Goal: Task Accomplishment & Management: Manage account settings

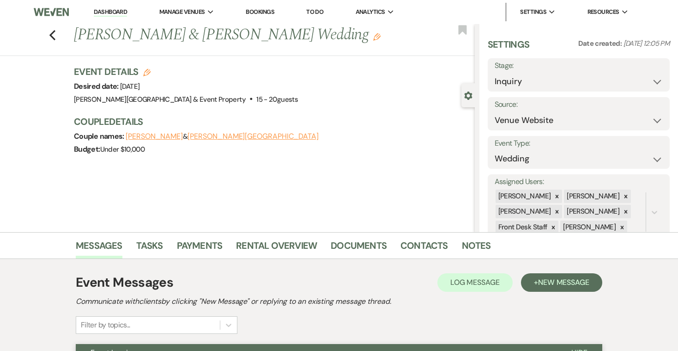
select select "5"
click at [54, 35] on icon "Previous" at bounding box center [52, 35] width 7 height 11
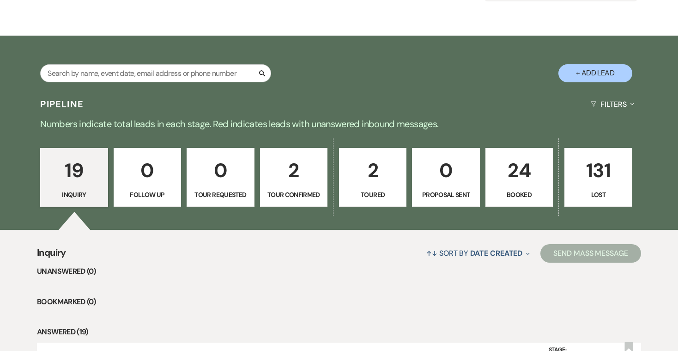
click at [523, 181] on p "24" at bounding box center [518, 170] width 55 height 31
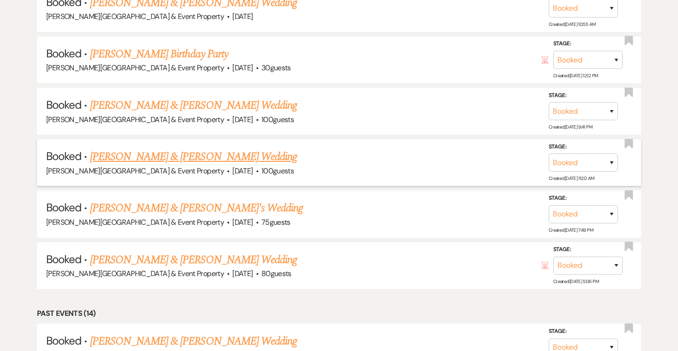
scroll to position [695, 0]
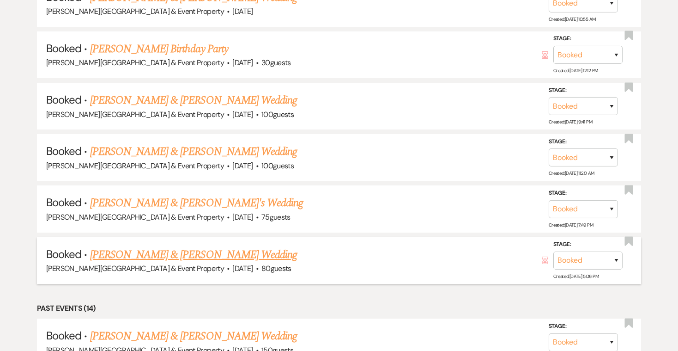
click at [204, 246] on link "[PERSON_NAME] & [PERSON_NAME] Wedding" at bounding box center [193, 254] width 207 height 17
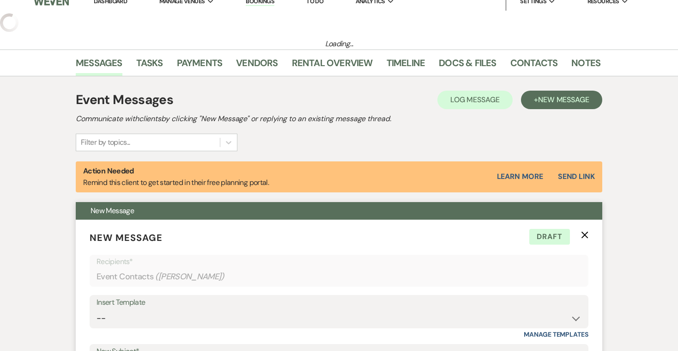
select select "5"
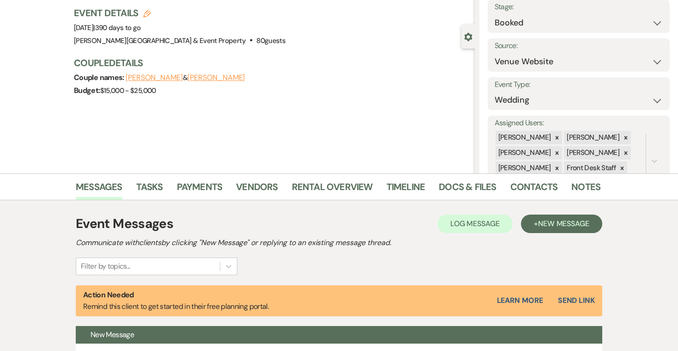
scroll to position [58, 0]
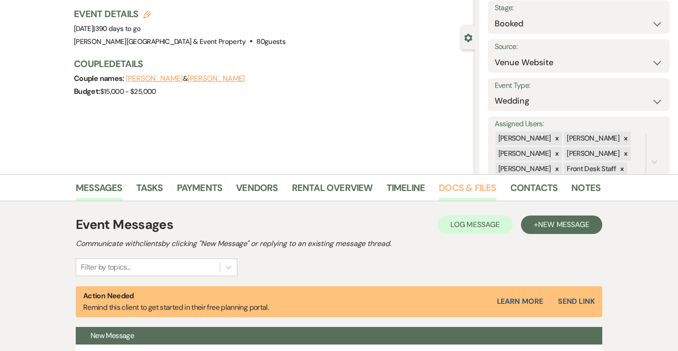
click at [462, 186] on link "Docs & Files" at bounding box center [467, 190] width 57 height 20
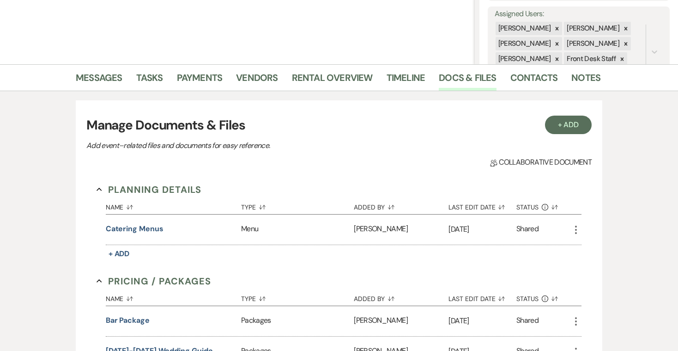
scroll to position [163, 0]
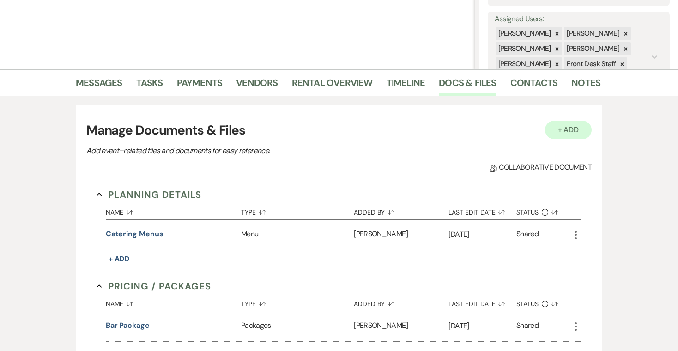
click at [570, 131] on button "+ Add" at bounding box center [568, 130] width 47 height 18
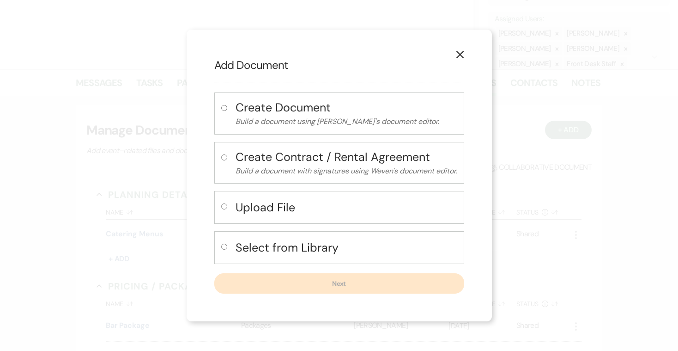
click at [223, 245] on input "radio" at bounding box center [224, 246] width 6 height 6
radio input "true"
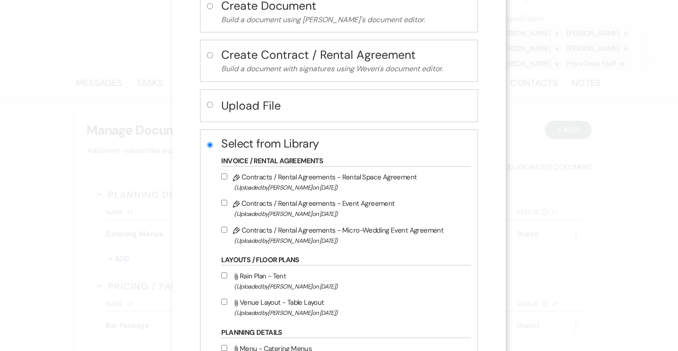
scroll to position [73, 0]
click at [336, 205] on label "Pencil Contracts / Rental Agreements - Event Agreement (Uploaded by [PERSON_NAM…" at bounding box center [343, 207] width 245 height 22
click at [227, 205] on input "Pencil Contracts / Rental Agreements - Event Agreement (Uploaded by [PERSON_NAM…" at bounding box center [224, 202] width 6 height 6
checkbox input "true"
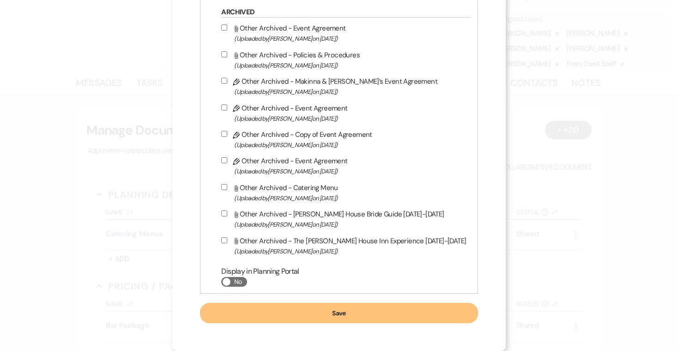
scroll to position [652, 0]
click at [341, 310] on button "Save" at bounding box center [339, 313] width 278 height 20
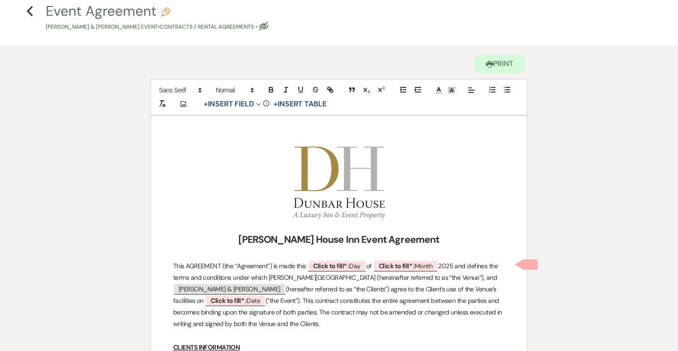
scroll to position [55, 0]
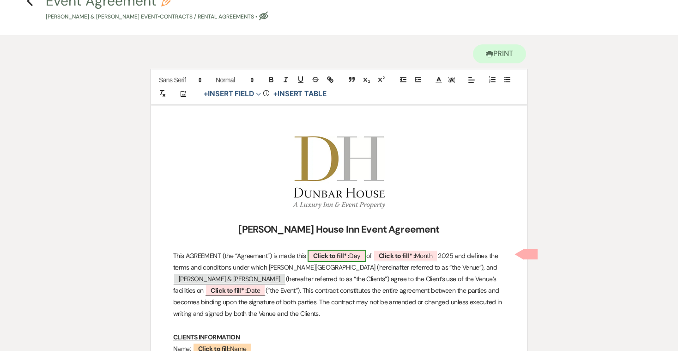
click at [329, 252] on b "Click to fill* :" at bounding box center [331, 255] width 36 height 8
select select "owner"
select select "custom_placeholder"
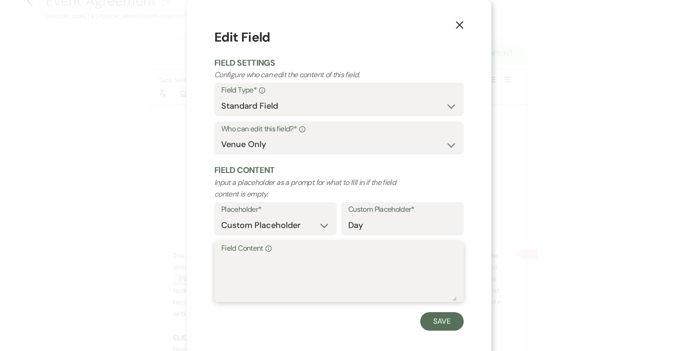
click at [329, 254] on textarea "Field Content Info" at bounding box center [339, 277] width 236 height 46
type textarea "1"
type textarea "21"
click at [438, 317] on button "Save" at bounding box center [441, 321] width 43 height 18
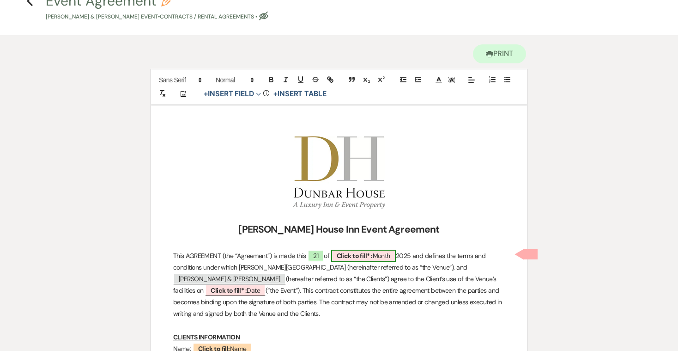
click at [370, 256] on b "Click to fill* :" at bounding box center [355, 255] width 36 height 8
select select "owner"
select select "custom_placeholder"
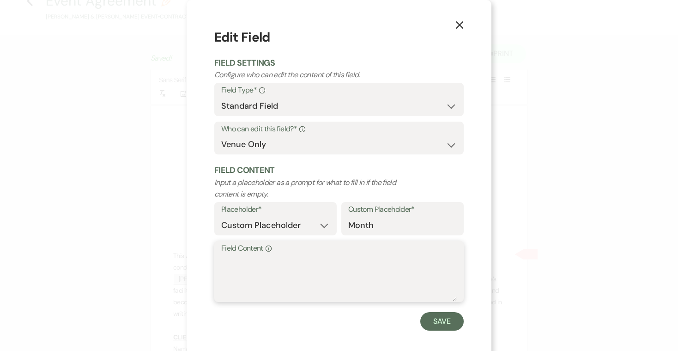
click at [367, 270] on textarea "Field Content Info" at bounding box center [339, 277] width 236 height 46
type textarea "September"
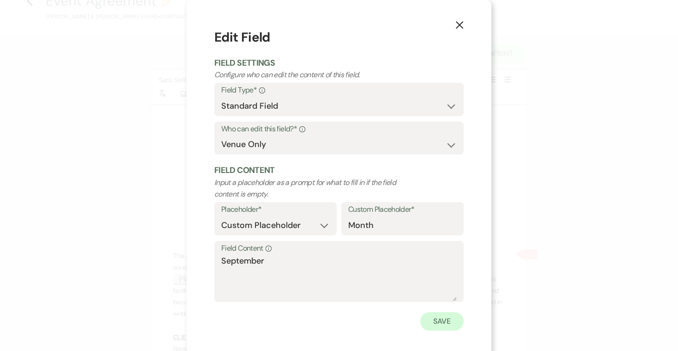
click at [446, 319] on button "Save" at bounding box center [441, 321] width 43 height 18
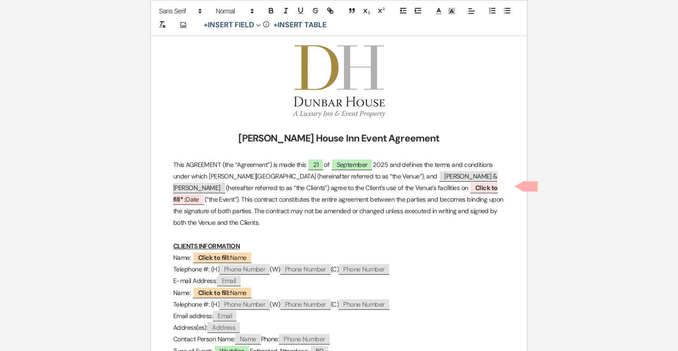
scroll to position [147, 0]
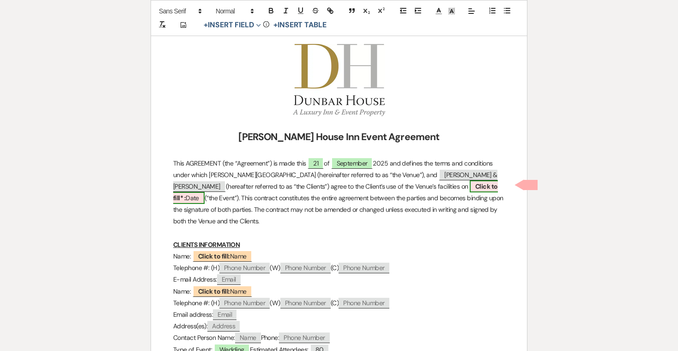
click at [414, 184] on b "Click to fill* :" at bounding box center [335, 192] width 325 height 20
select select "owner"
select select "Date"
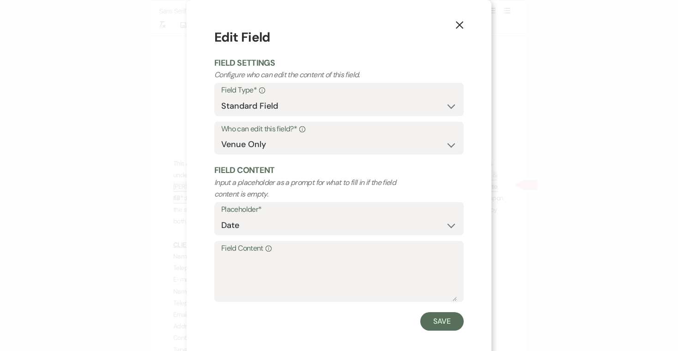
click at [244, 245] on label "Field Content Info" at bounding box center [339, 248] width 236 height 13
click at [244, 254] on textarea "Field Content Info" at bounding box center [339, 277] width 236 height 46
type textarea "[DATE]"
click at [441, 320] on button "Save" at bounding box center [441, 321] width 43 height 18
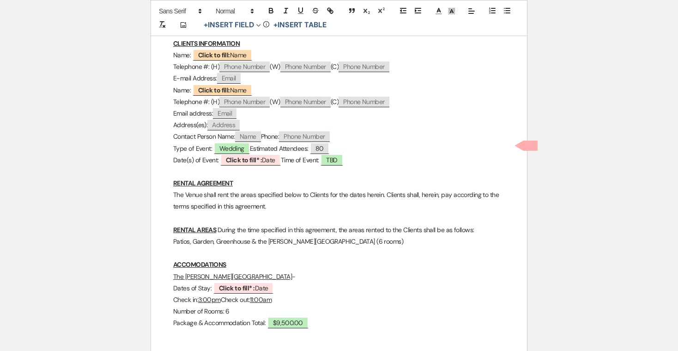
scroll to position [341, 0]
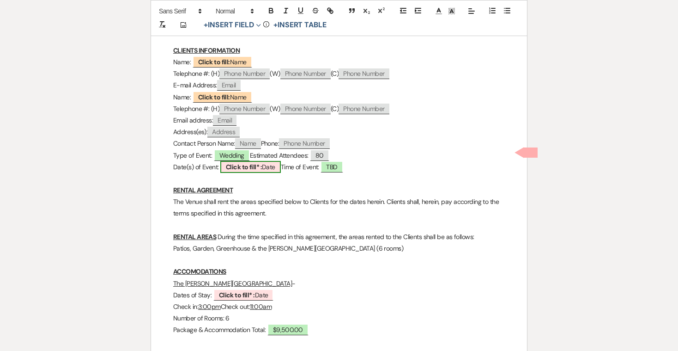
click at [248, 163] on b "Click to fill* :" at bounding box center [244, 167] width 36 height 8
select select "owner"
select select "Date"
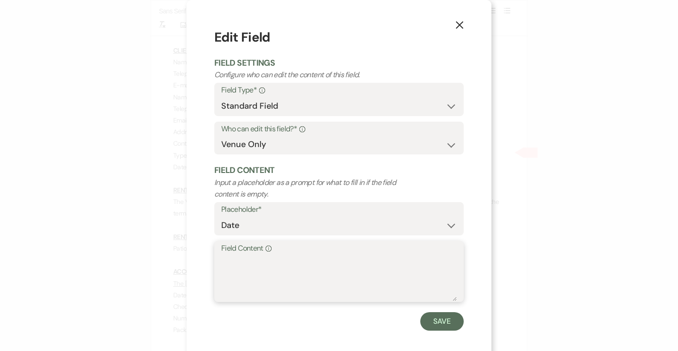
click at [243, 256] on textarea "Field Content Info" at bounding box center [339, 277] width 236 height 46
click at [266, 258] on textarea "[DATE]" at bounding box center [339, 277] width 236 height 46
type textarea "[DATE]"
click at [448, 318] on button "Save" at bounding box center [441, 321] width 43 height 18
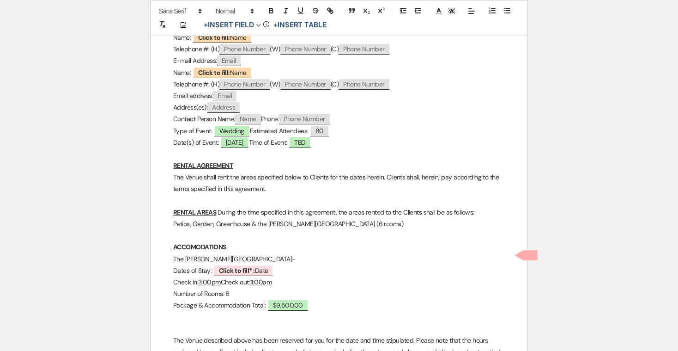
scroll to position [381, 0]
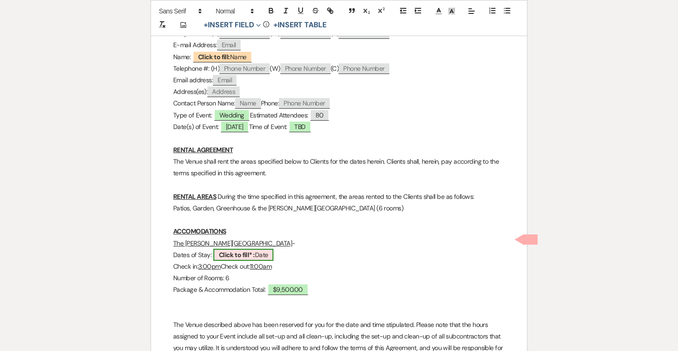
click at [230, 250] on b "Click to fill* :" at bounding box center [237, 254] width 36 height 8
select select "owner"
select select "Date"
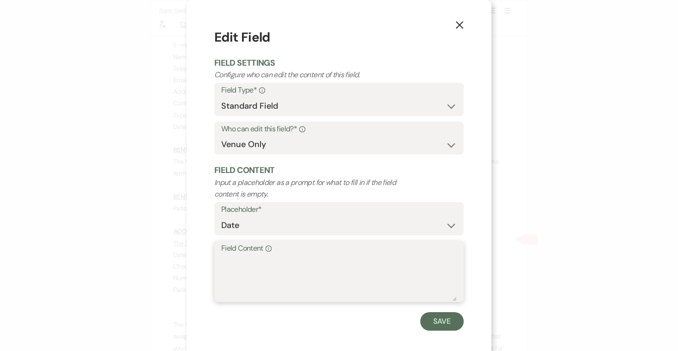
click at [222, 255] on textarea "Field Content Info" at bounding box center [339, 277] width 236 height 46
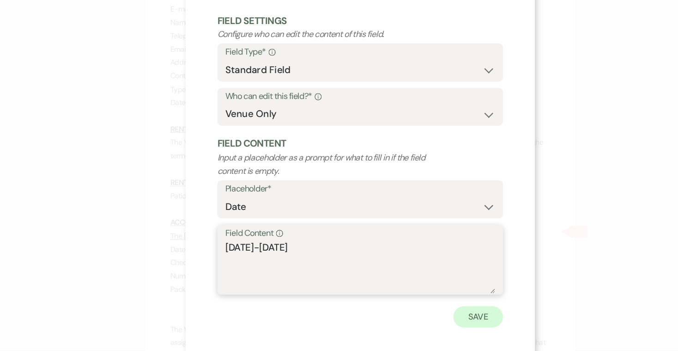
type textarea "[DATE]-[DATE]"
click at [420, 312] on button "Save" at bounding box center [441, 321] width 43 height 18
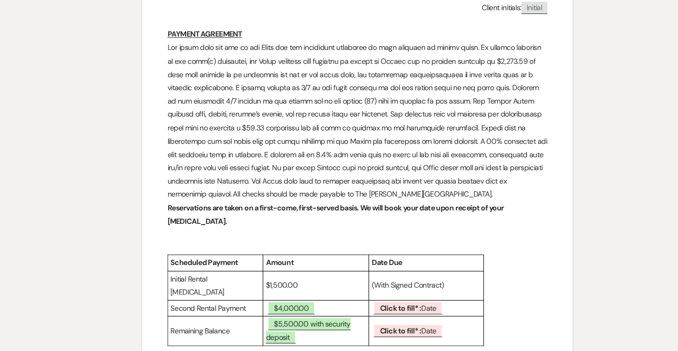
scroll to position [1119, 0]
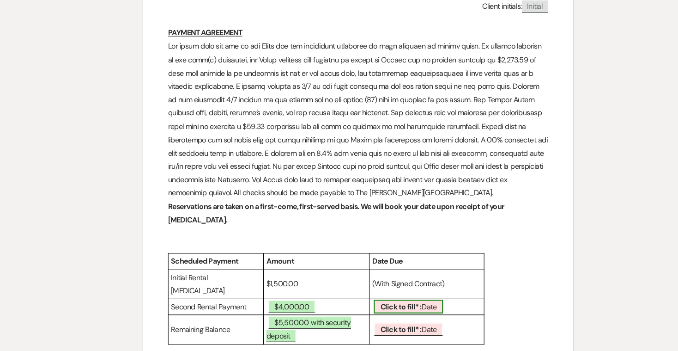
click at [358, 308] on b "Click to fill* :" at bounding box center [376, 312] width 36 height 8
select select "owner"
select select "Date"
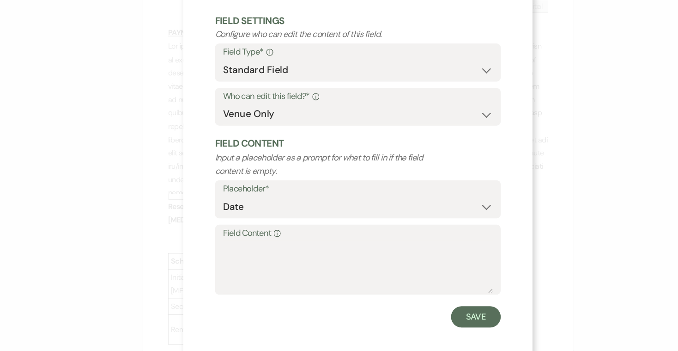
click at [221, 242] on label "Field Content Info" at bounding box center [339, 248] width 236 height 13
click at [221, 254] on textarea "Field Content Info" at bounding box center [339, 277] width 236 height 46
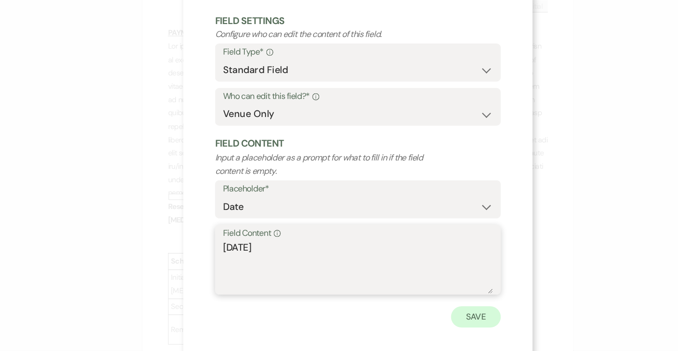
type textarea "[DATE]"
click at [420, 312] on button "Save" at bounding box center [441, 321] width 43 height 18
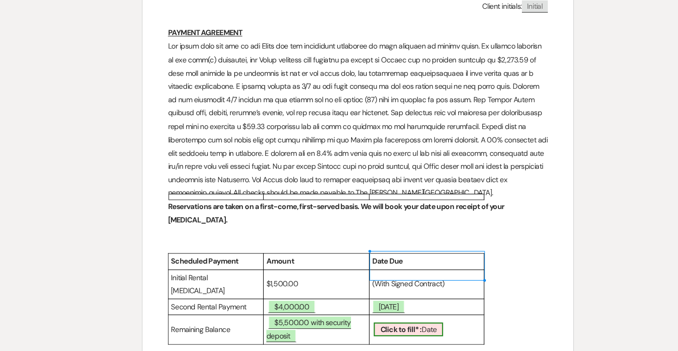
click at [358, 327] on b "Click to fill* :" at bounding box center [376, 331] width 36 height 8
select select "owner"
select select "Date"
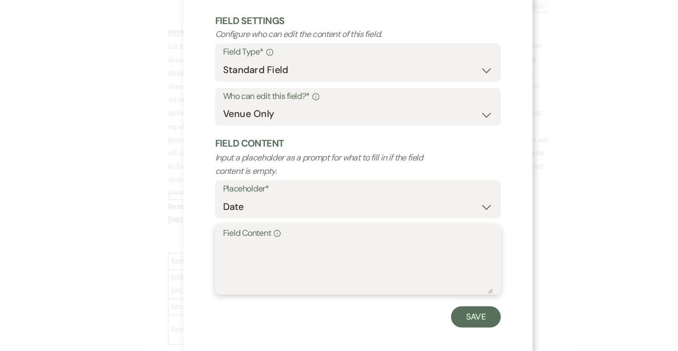
click at [269, 254] on textarea "Field Content Info" at bounding box center [339, 277] width 236 height 46
type textarea "[DATE]"
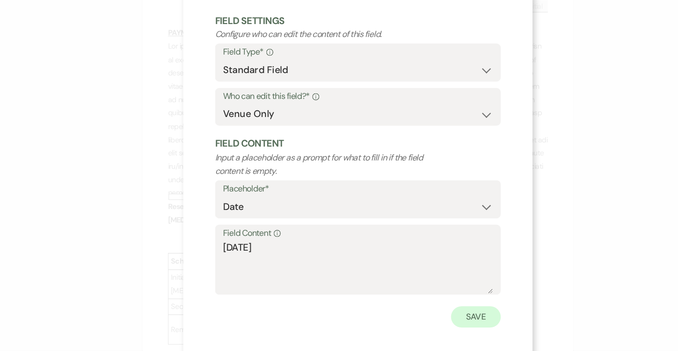
click at [420, 312] on button "Save" at bounding box center [441, 321] width 43 height 18
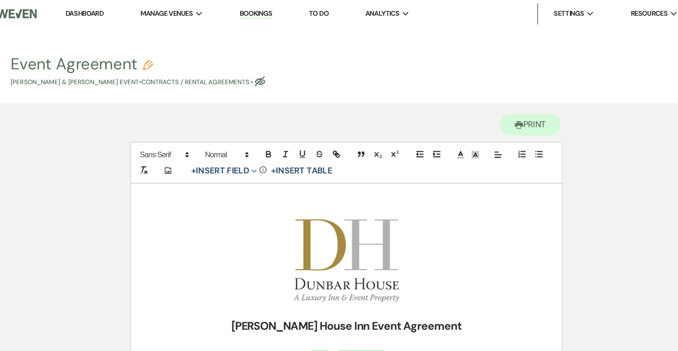
scroll to position [0, 0]
click at [246, 12] on link "Bookings" at bounding box center [260, 12] width 29 height 9
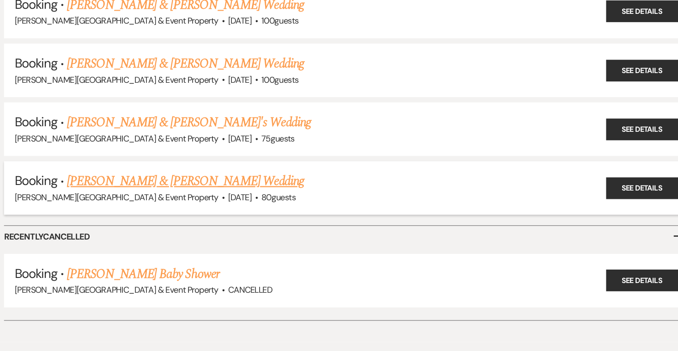
scroll to position [392, 0]
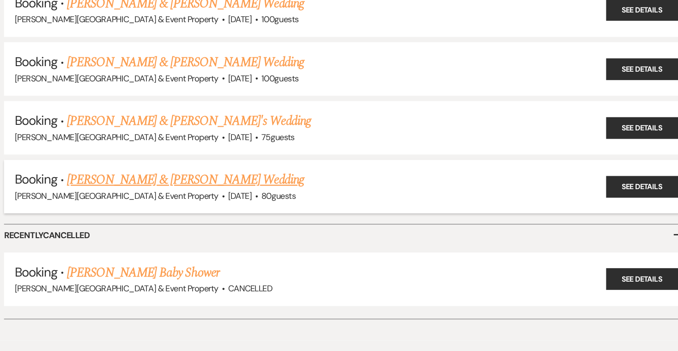
click at [174, 193] on link "[PERSON_NAME] & [PERSON_NAME] Wedding" at bounding box center [198, 201] width 207 height 17
select select "5"
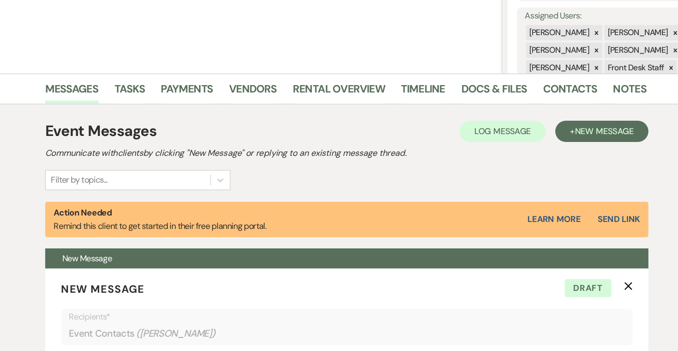
scroll to position [166, 0]
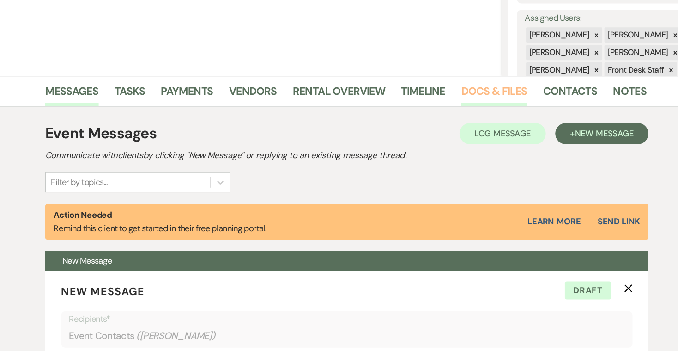
click at [439, 76] on link "Docs & Files" at bounding box center [467, 82] width 57 height 20
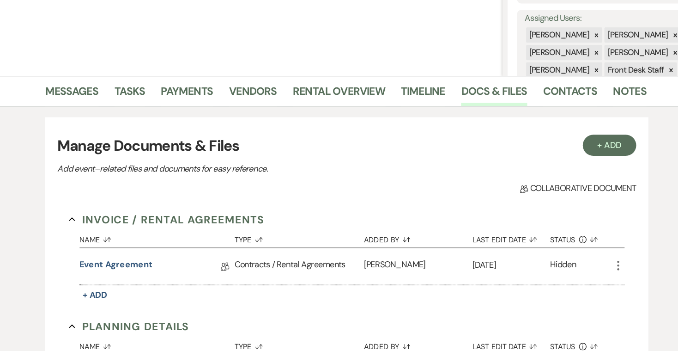
click at [570, 230] on icon "More" at bounding box center [575, 231] width 11 height 11
click at [516, 230] on div "Hidden" at bounding box center [527, 232] width 23 height 14
click at [516, 232] on div "Hidden" at bounding box center [527, 232] width 23 height 14
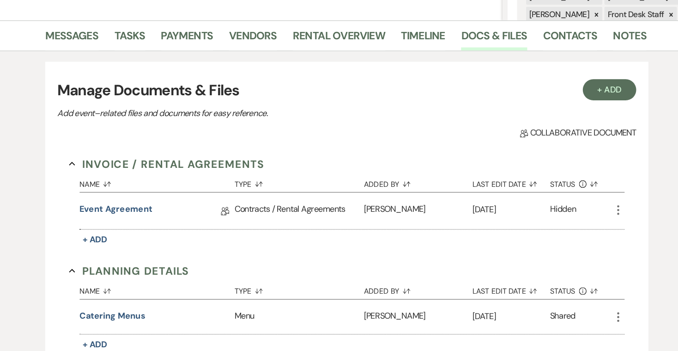
scroll to position [169, 0]
click at [76, 68] on link "Messages" at bounding box center [99, 78] width 47 height 20
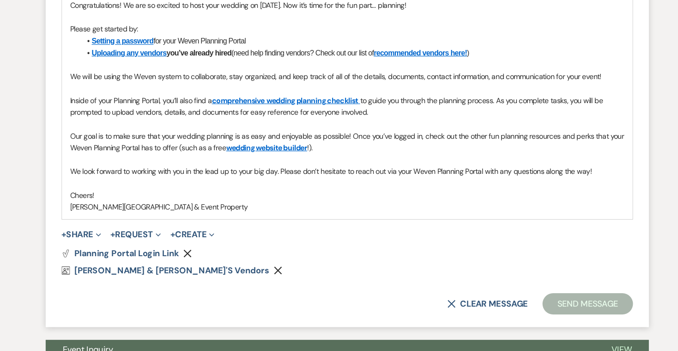
scroll to position [617, 0]
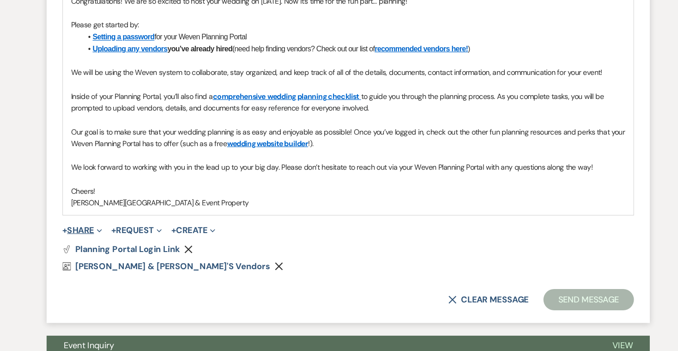
click at [90, 242] on button "+ Share Expand" at bounding box center [107, 245] width 35 height 7
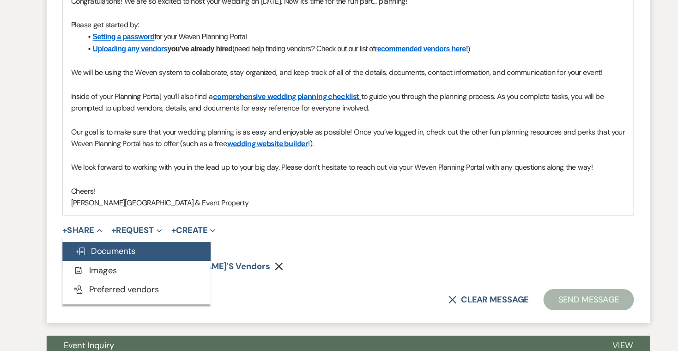
click at [101, 259] on span "Doc Upload Documents" at bounding box center [127, 264] width 53 height 10
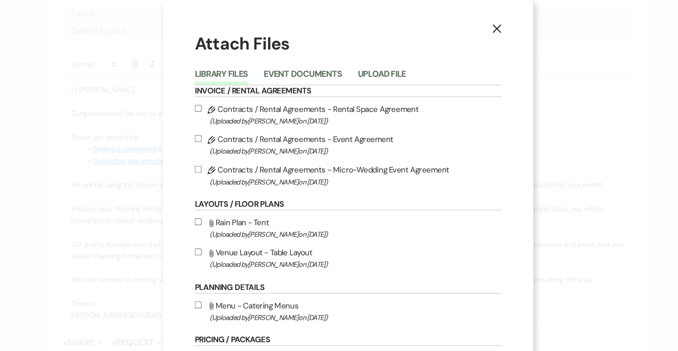
scroll to position [562, 0]
click at [266, 63] on button "Event Documents" at bounding box center [300, 67] width 68 height 13
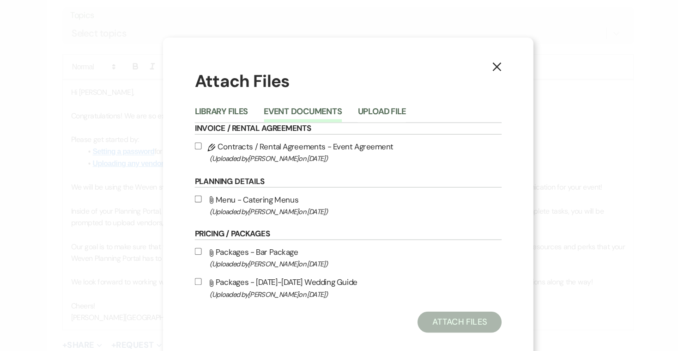
click at [205, 127] on input "Pencil Contracts / Rental Agreements - Event Agreement (Uploaded by [PERSON_NAM…" at bounding box center [208, 127] width 6 height 6
checkbox input "true"
click at [399, 277] on button "Attach Files" at bounding box center [435, 281] width 73 height 18
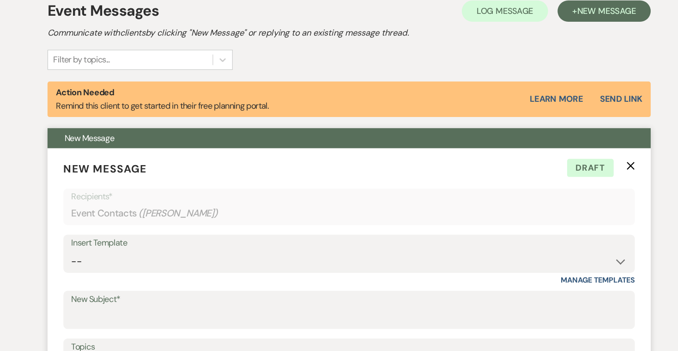
scroll to position [254, 0]
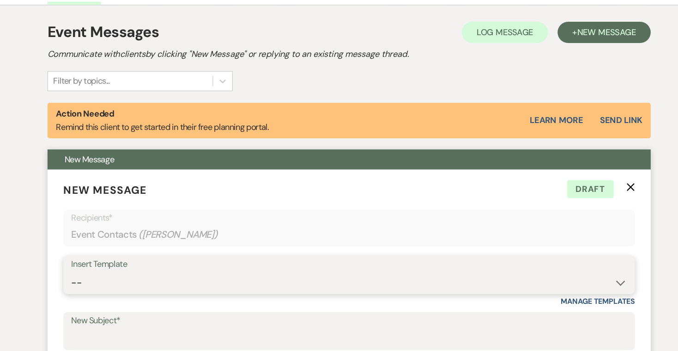
select select "14"
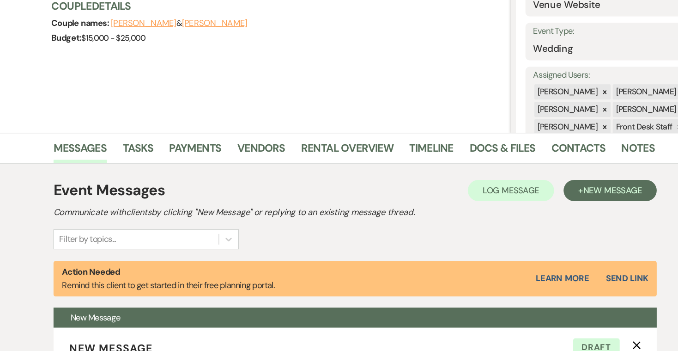
scroll to position [105, 0]
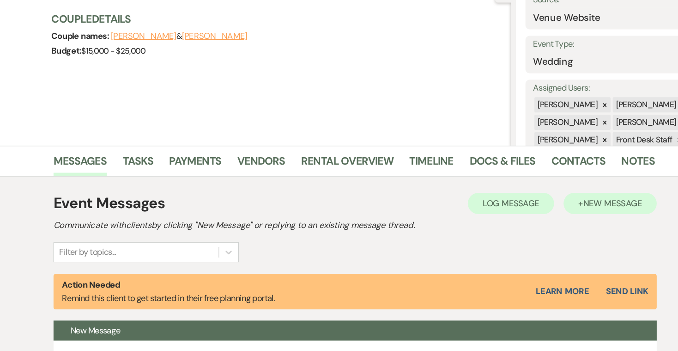
click at [538, 174] on span "New Message" at bounding box center [563, 177] width 51 height 10
click at [538, 175] on span "New Message" at bounding box center [563, 177] width 51 height 10
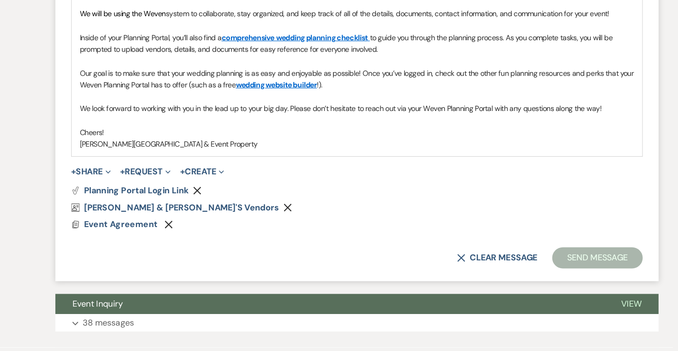
scroll to position [713, 0]
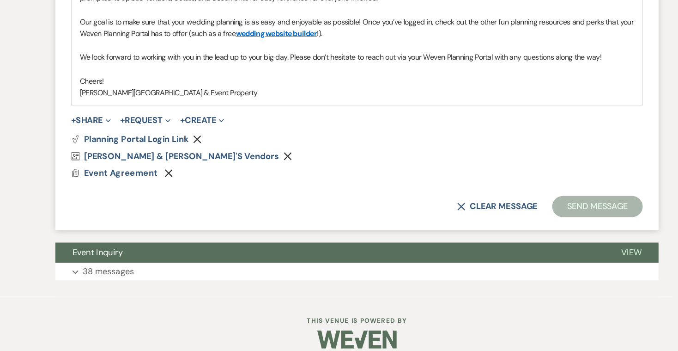
click at [171, 192] on use "button" at bounding box center [174, 195] width 7 height 7
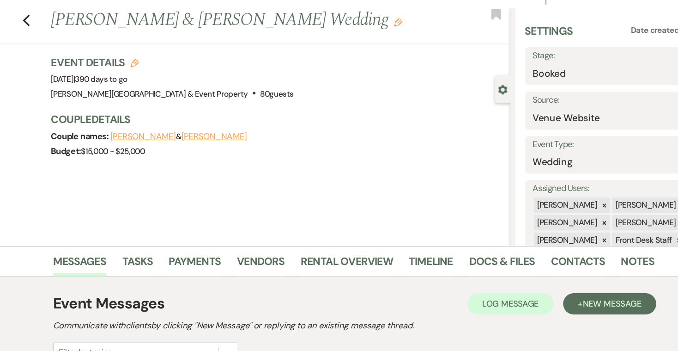
scroll to position [11, 0]
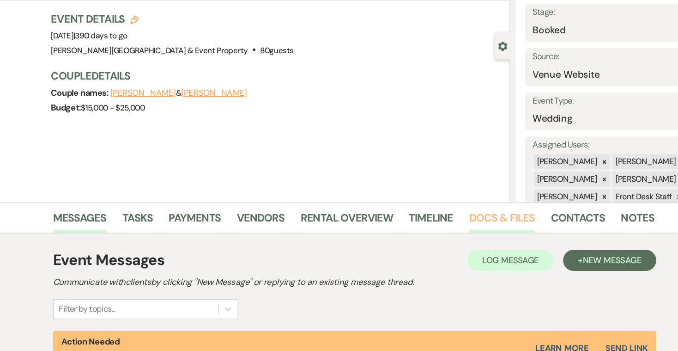
click at [439, 227] on link "Docs & Files" at bounding box center [467, 237] width 57 height 20
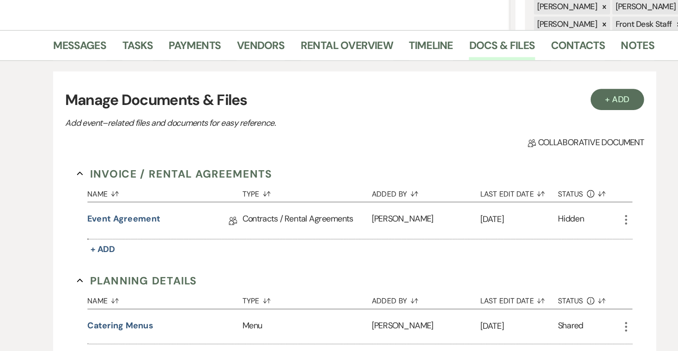
scroll to position [163, 0]
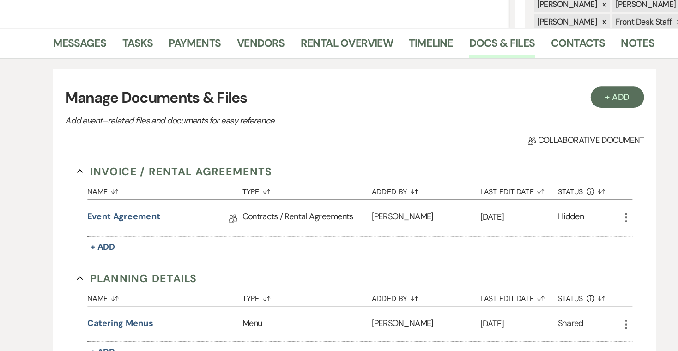
click at [575, 230] on use "button" at bounding box center [576, 234] width 2 height 8
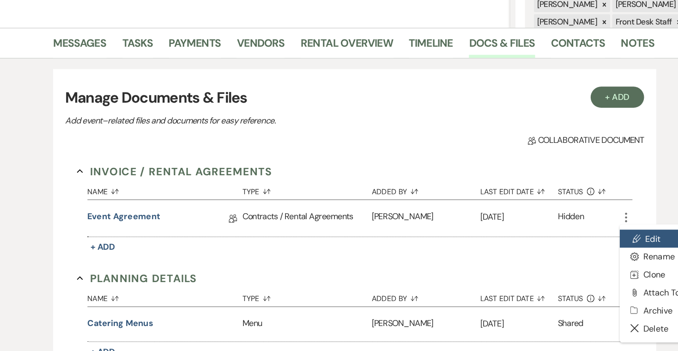
click at [570, 245] on link "Pencil Edit" at bounding box center [616, 253] width 93 height 16
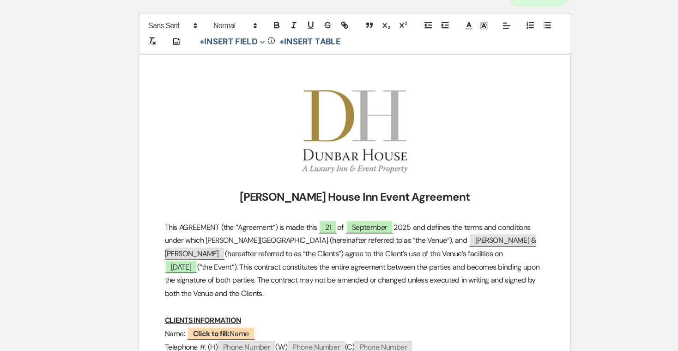
scroll to position [78, 0]
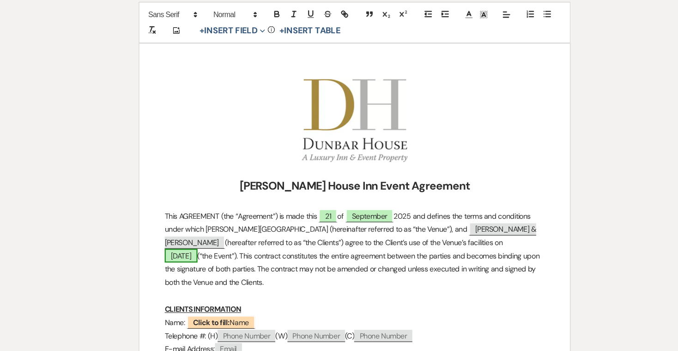
click at [202, 261] on span "[DATE]" at bounding box center [187, 267] width 29 height 12
select select "owner"
select select "Date"
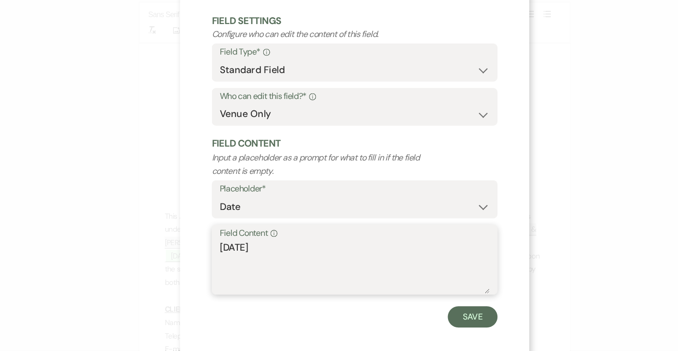
click at [234, 254] on textarea "[DATE]" at bounding box center [339, 277] width 236 height 46
type textarea "[DATE]"
click at [420, 312] on button "Save" at bounding box center [441, 321] width 43 height 18
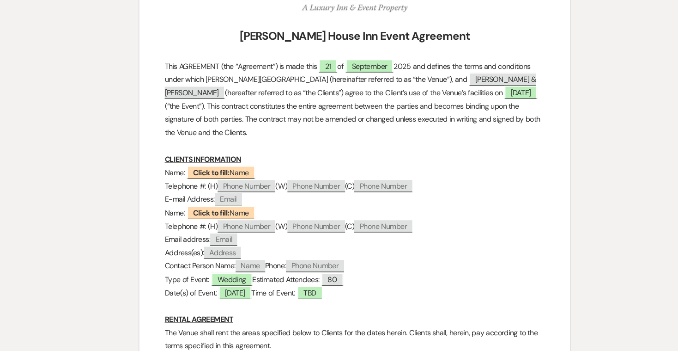
scroll to position [215, 0]
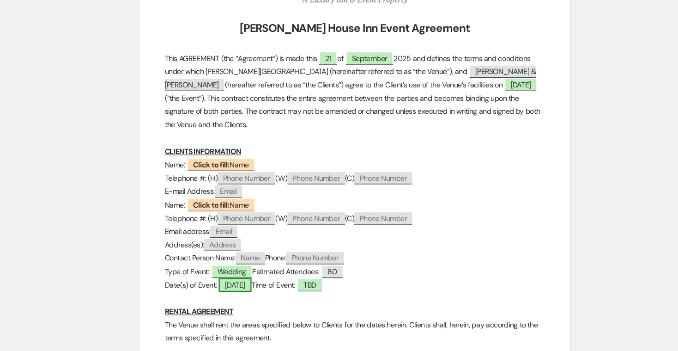
click at [226, 287] on span "[DATE]" at bounding box center [234, 293] width 29 height 12
select select "owner"
select select "Date"
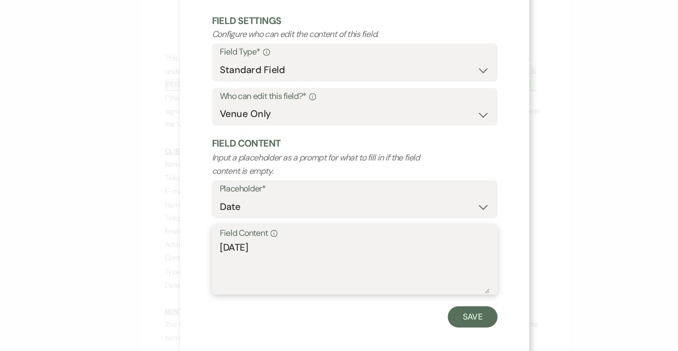
click at [234, 254] on textarea "[DATE]" at bounding box center [339, 277] width 236 height 46
type textarea "[DATE]"
click at [420, 312] on button "Save" at bounding box center [441, 321] width 43 height 18
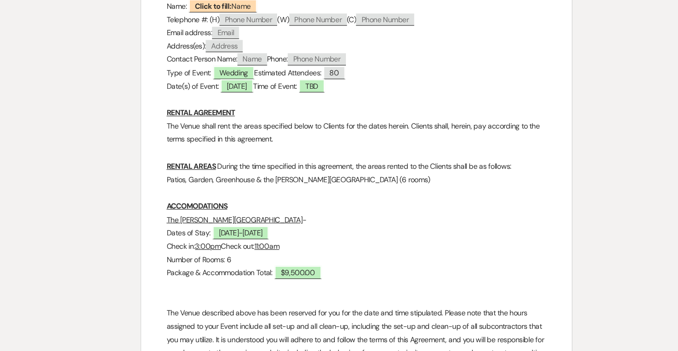
scroll to position [389, 0]
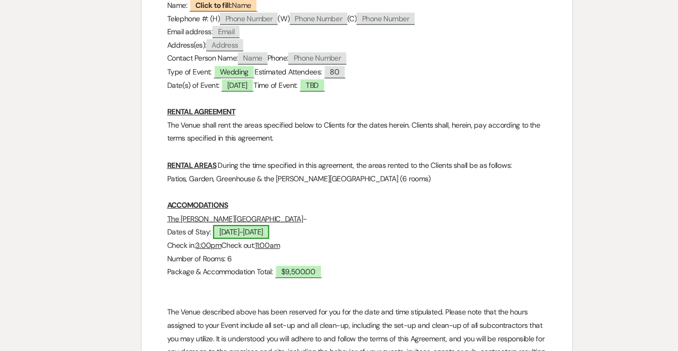
click at [213, 241] on span "[DATE]-[DATE]" at bounding box center [237, 247] width 49 height 12
select select "owner"
select select "Date"
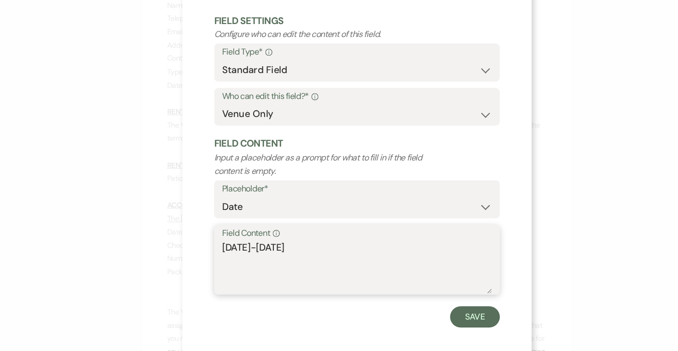
drag, startPoint x: 210, startPoint y: 212, endPoint x: 217, endPoint y: 212, distance: 6.9
click at [221, 254] on textarea "[DATE]-[DATE]" at bounding box center [339, 277] width 236 height 46
click at [227, 254] on textarea "Oct 16-11, 2026" at bounding box center [339, 277] width 236 height 46
type textarea "[DATE]-[DATE]"
click at [420, 312] on button "Save" at bounding box center [441, 321] width 43 height 18
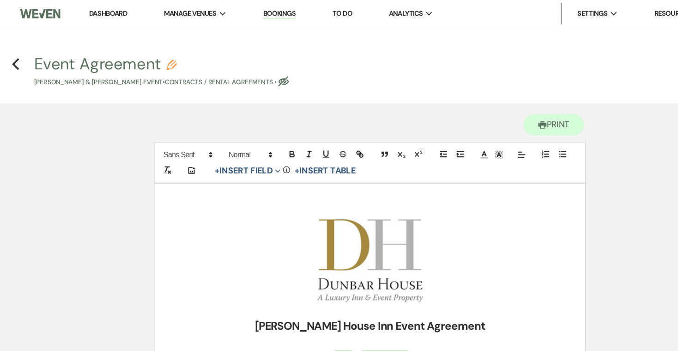
scroll to position [0, 0]
click at [27, 54] on use "button" at bounding box center [30, 56] width 6 height 10
select select "5"
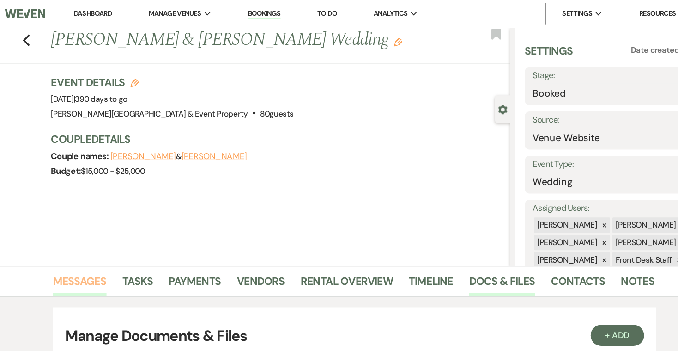
click at [76, 244] on link "Messages" at bounding box center [99, 248] width 47 height 20
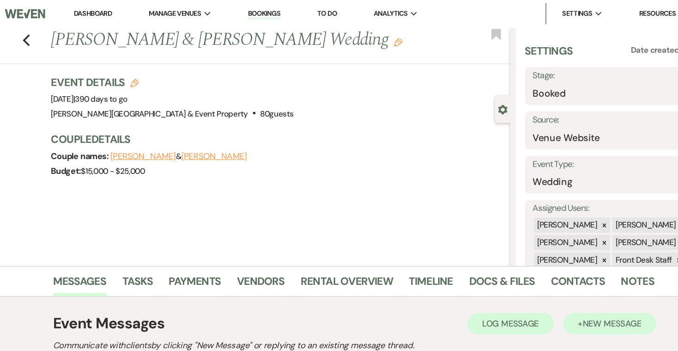
click at [538, 283] on span "New Message" at bounding box center [563, 282] width 51 height 10
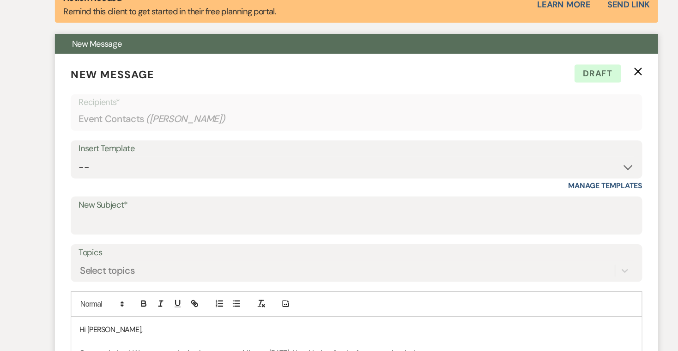
scroll to position [344, 0]
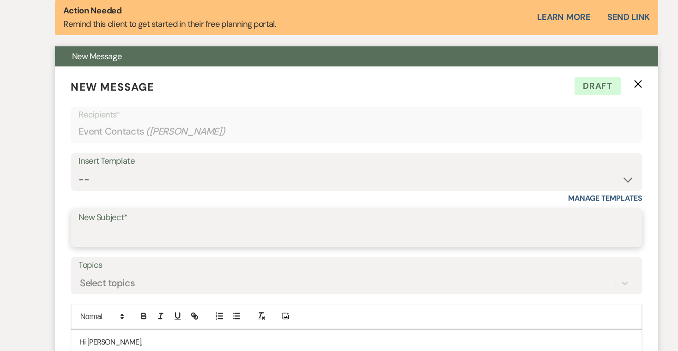
click at [170, 196] on input "New Subject*" at bounding box center [339, 205] width 485 height 18
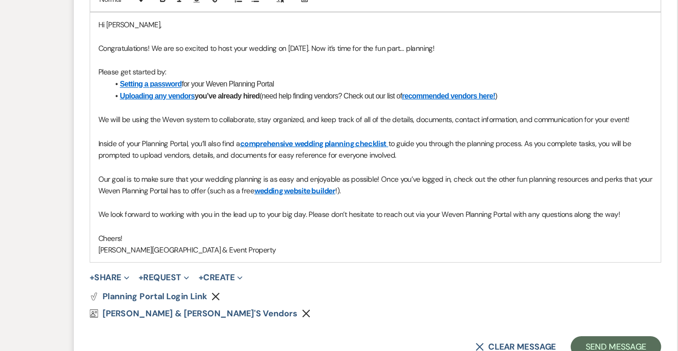
scroll to position [580, 0]
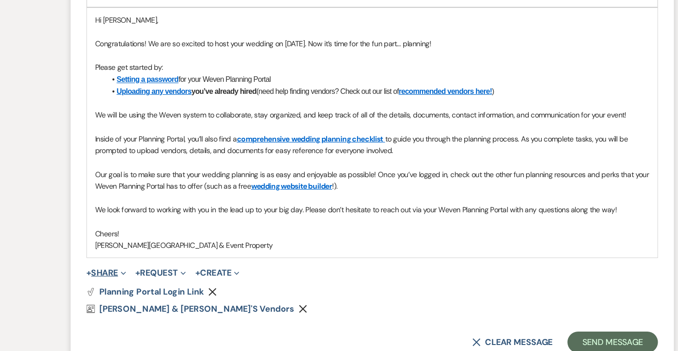
type input "Event Agreement"
click at [98, 278] on button "+ Share Expand" at bounding box center [107, 281] width 35 height 7
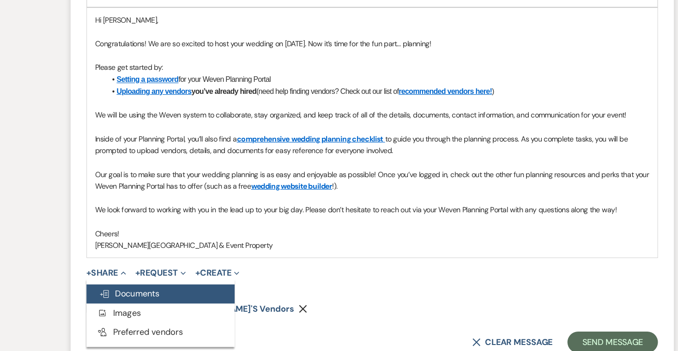
click at [113, 296] on span "Doc Upload Documents" at bounding box center [127, 301] width 53 height 10
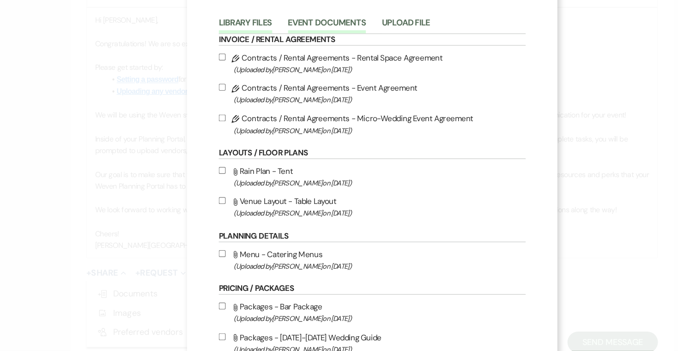
click at [287, 61] on button "Event Documents" at bounding box center [300, 67] width 68 height 13
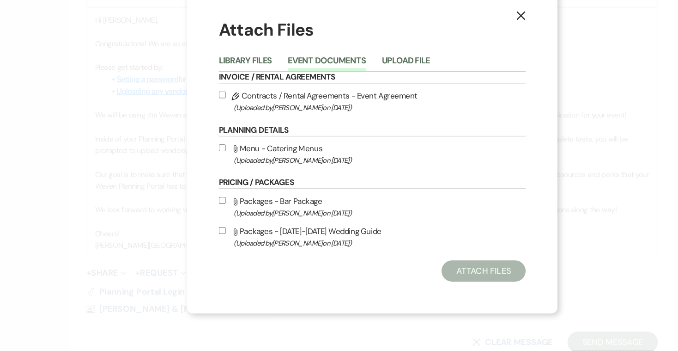
click at [205, 124] on input "Pencil Contracts / Rental Agreements - Event Agreement (Uploaded by [PERSON_NAM…" at bounding box center [208, 127] width 6 height 6
checkbox input "true"
click at [205, 170] on input "Attach File Menu - Catering Menus (Uploaded by [PERSON_NAME] on [DATE] )" at bounding box center [208, 173] width 6 height 6
checkbox input "true"
click at [205, 216] on input "Attach File Packages - Bar Package (Uploaded by [PERSON_NAME] on [DATE] )" at bounding box center [208, 219] width 6 height 6
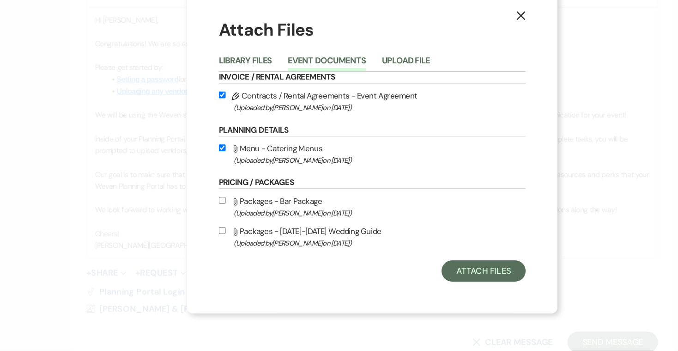
checkbox input "true"
click at [416, 272] on button "Attach Files" at bounding box center [435, 281] width 73 height 18
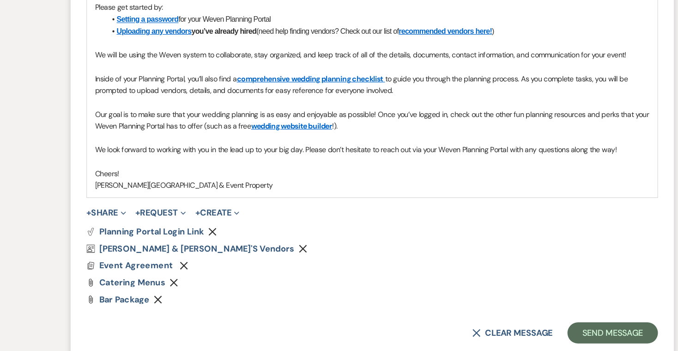
scroll to position [633, 0]
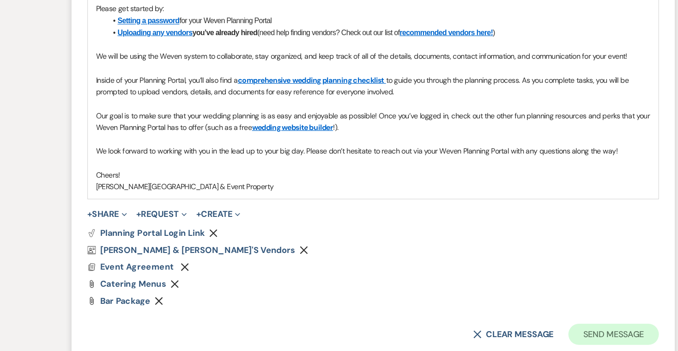
click at [534, 325] on button "Send Message" at bounding box center [548, 334] width 79 height 18
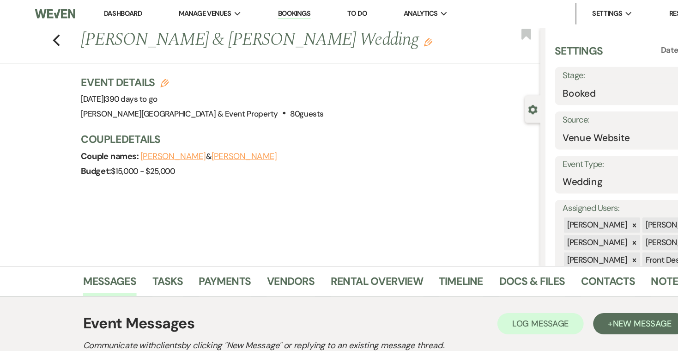
scroll to position [0, 0]
click at [202, 242] on link "Payments" at bounding box center [200, 248] width 46 height 20
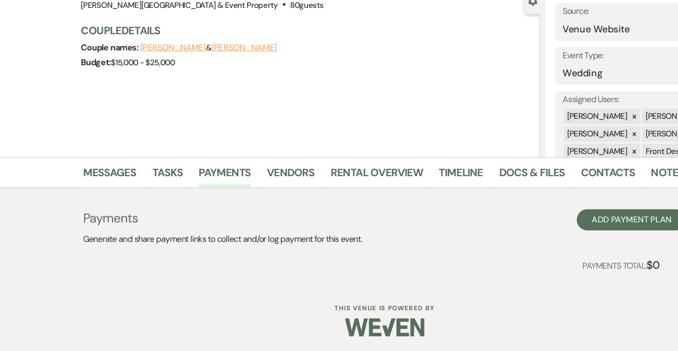
scroll to position [50, 0]
click at [547, 227] on button "Add Payment Plan" at bounding box center [555, 236] width 96 height 18
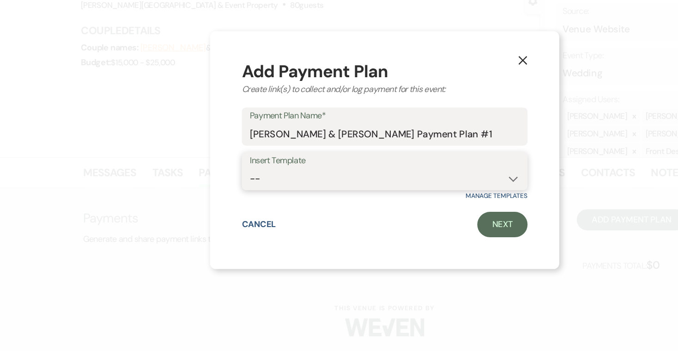
select select "416"
select select
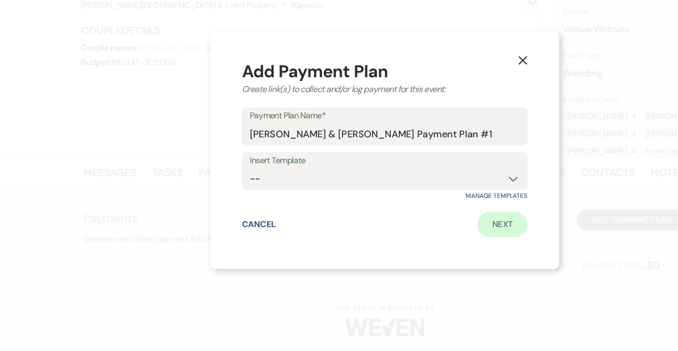
click at [442, 229] on link "Next" at bounding box center [442, 240] width 44 height 22
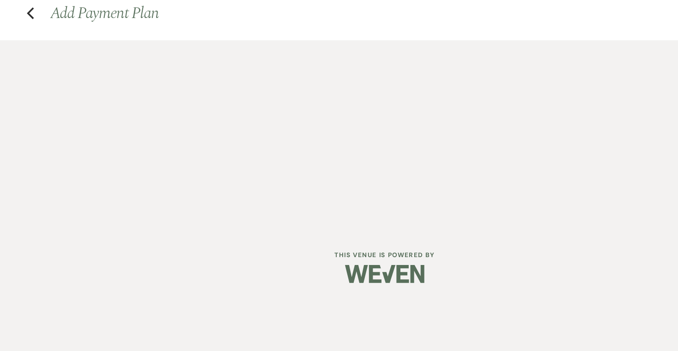
select select "2"
select select "percentage"
select select "true"
select select "client"
select select "weeks"
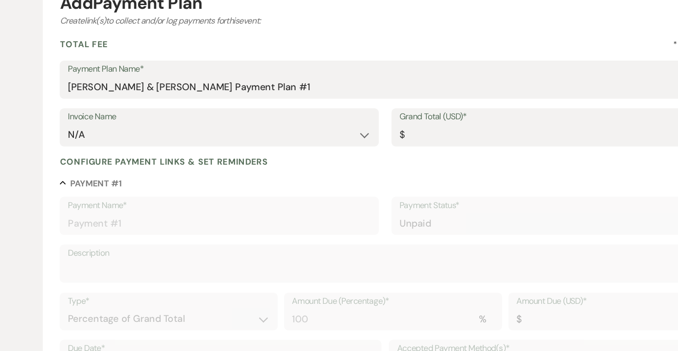
scroll to position [72, 0]
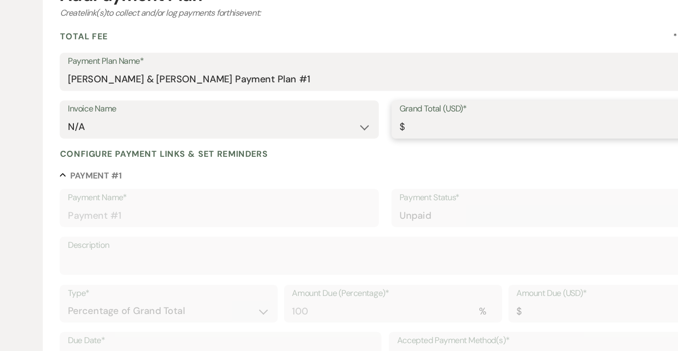
click at [361, 146] on input "Grand Total (USD)*" at bounding box center [483, 155] width 265 height 18
type input "1"
type input "1.00"
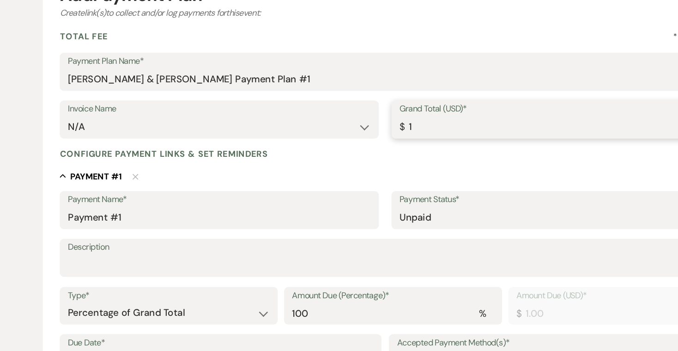
type input "11"
type input "11.00"
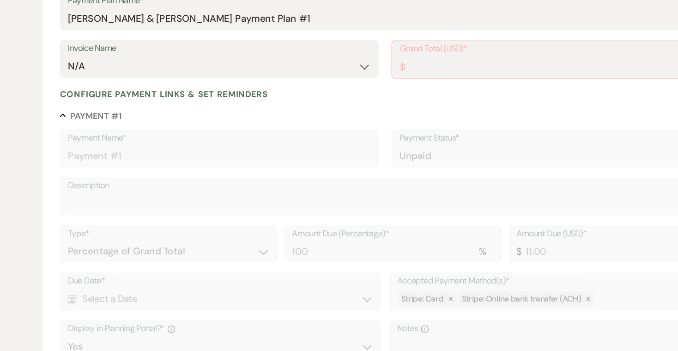
scroll to position [129, 0]
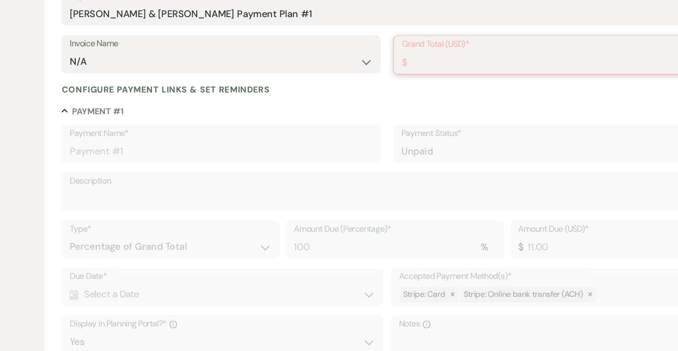
click at [367, 89] on input "Grand Total (USD)*" at bounding box center [484, 98] width 264 height 18
type input "11000"
type input "11000.00"
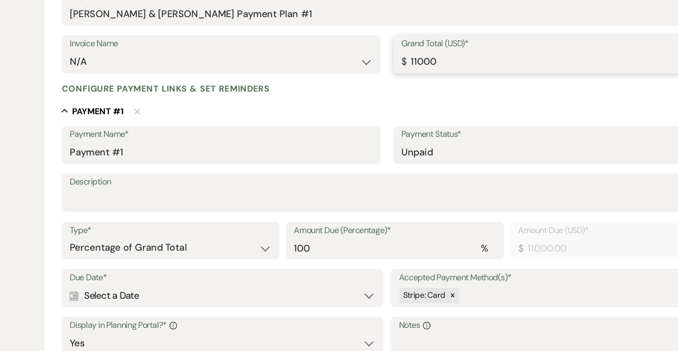
click at [382, 89] on input "11000" at bounding box center [483, 98] width 265 height 18
type input "11000.00"
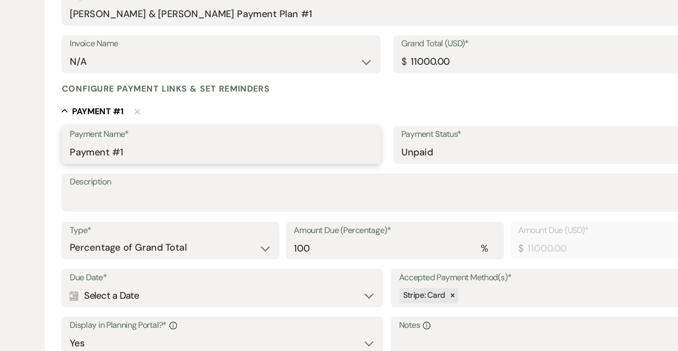
click at [127, 168] on input "Payment #1" at bounding box center [194, 177] width 265 height 18
type input "Payment #1 non refundable deposit"
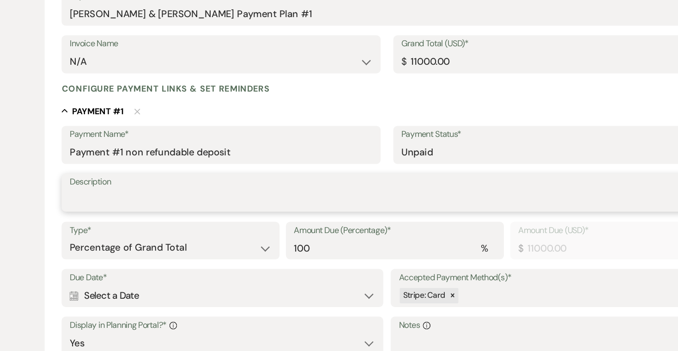
click at [98, 209] on textarea "Description" at bounding box center [339, 218] width 554 height 18
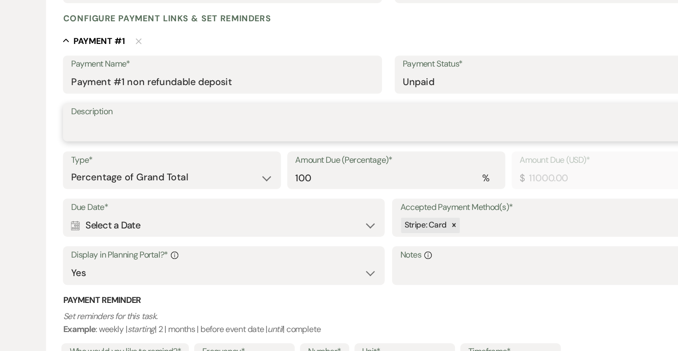
scroll to position [198, 0]
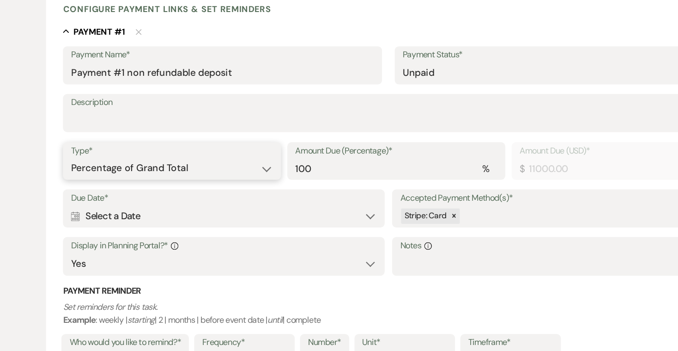
select select "flat"
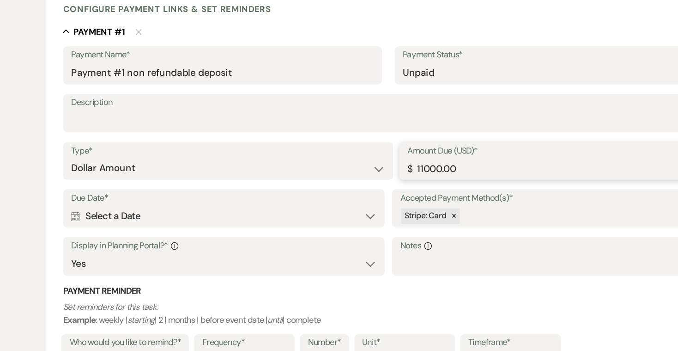
click at [370, 182] on input "11000.00" at bounding box center [486, 191] width 260 height 18
type input "1500.00"
click at [149, 224] on div "Calendar Select a Date Expand" at bounding box center [195, 233] width 266 height 18
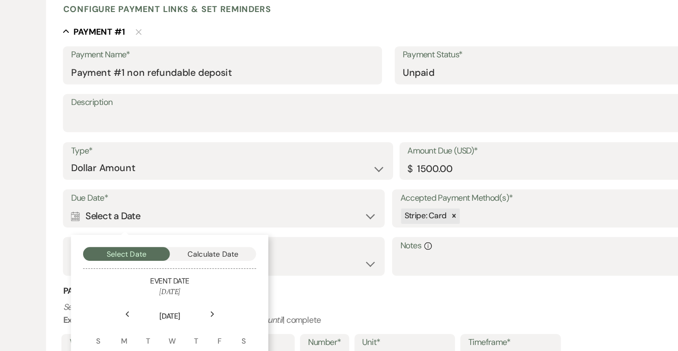
click at [323, 224] on div "Calendar Select a Date Collapse" at bounding box center [195, 233] width 266 height 18
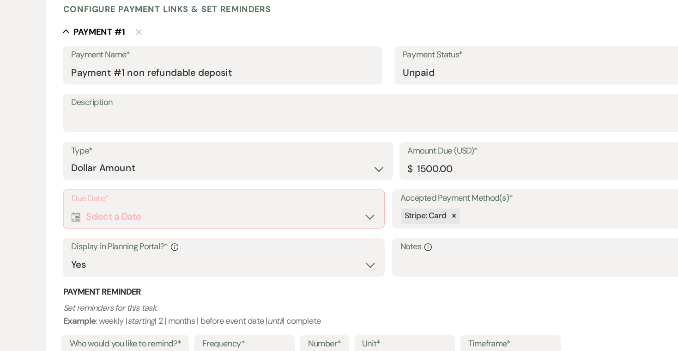
click at [322, 224] on div "Calendar Select a Date Expand" at bounding box center [195, 233] width 266 height 18
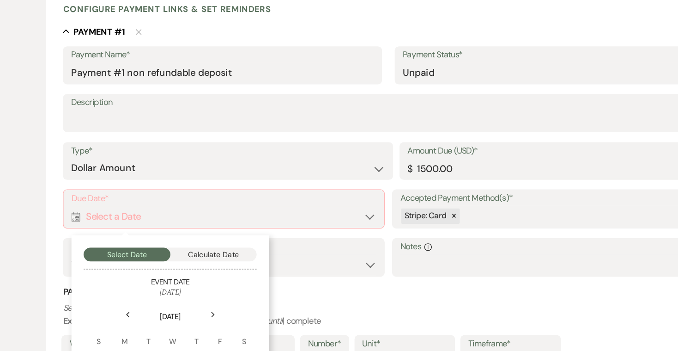
click at [248, 224] on div "Calendar Select a Date Collapse" at bounding box center [195, 233] width 266 height 18
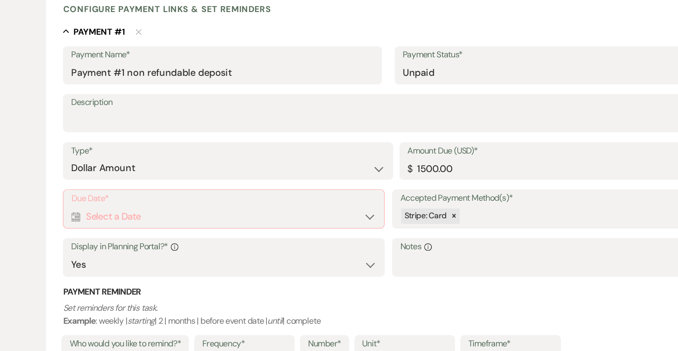
click at [215, 169] on label "Type*" at bounding box center [199, 175] width 274 height 13
click at [113, 224] on div "Calendar Select a Date Expand" at bounding box center [195, 233] width 266 height 18
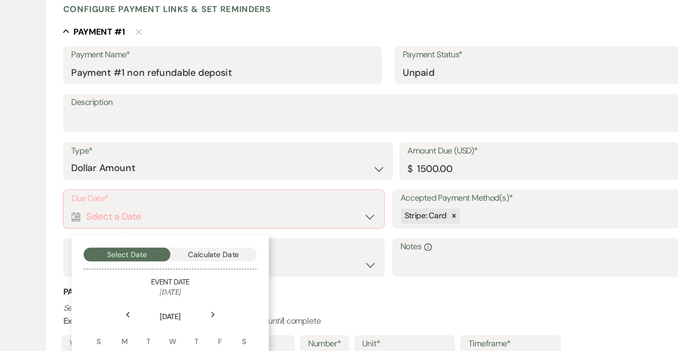
click at [321, 224] on div "Calendar Select a Date Collapse" at bounding box center [195, 233] width 266 height 18
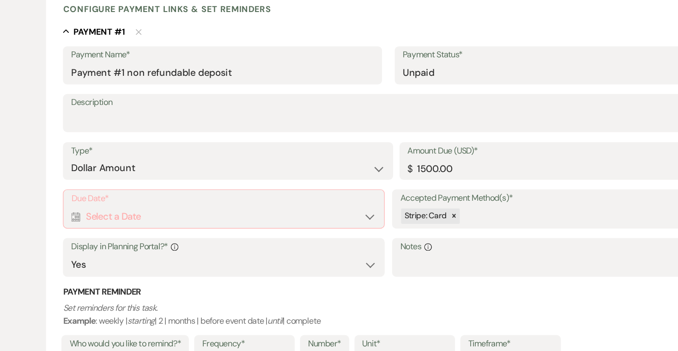
click at [321, 224] on div "Calendar Select a Date Expand" at bounding box center [195, 233] width 266 height 18
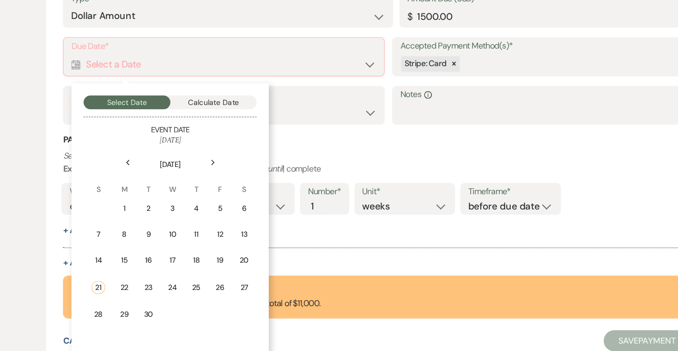
scroll to position [331, 0]
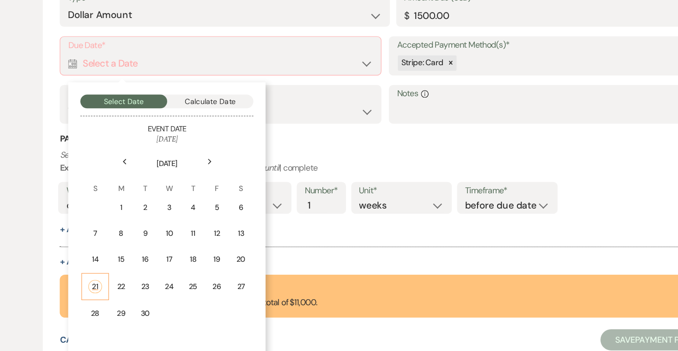
click at [80, 289] on div "21" at bounding box center [86, 295] width 12 height 12
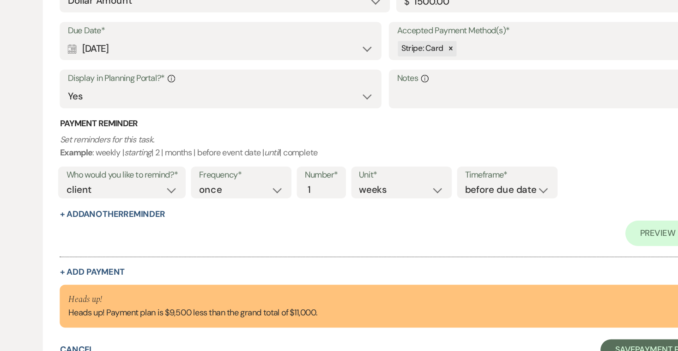
scroll to position [349, 0]
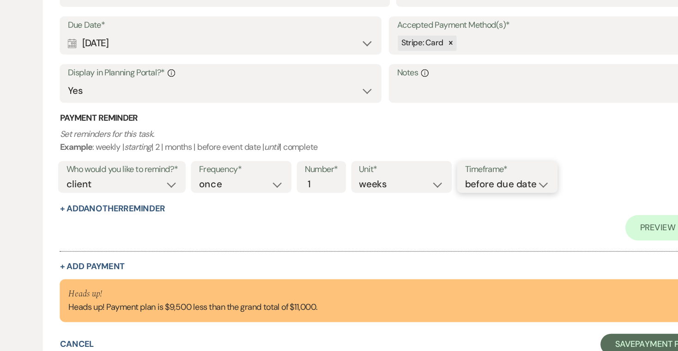
select select "onDueDate"
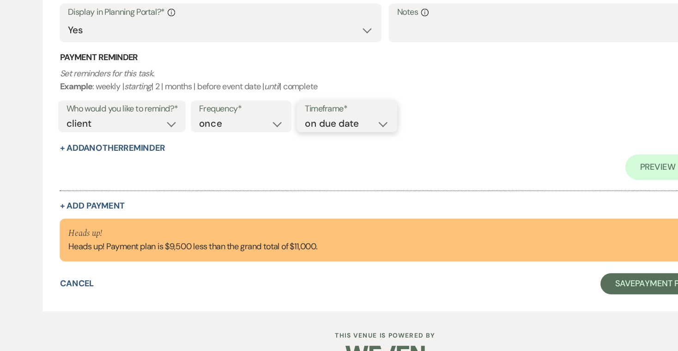
scroll to position [404, 0]
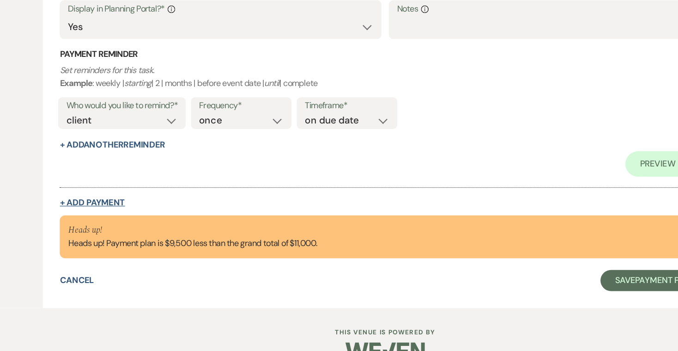
click at [75, 218] on button "+ Add Payment" at bounding box center [83, 221] width 57 height 7
select select "2"
select select "flat"
select select "true"
select select "client"
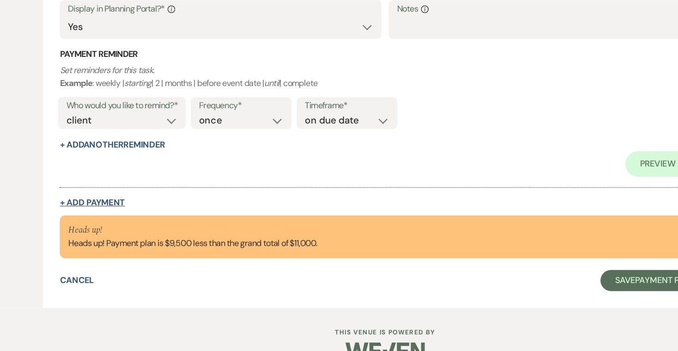
select select "weeks"
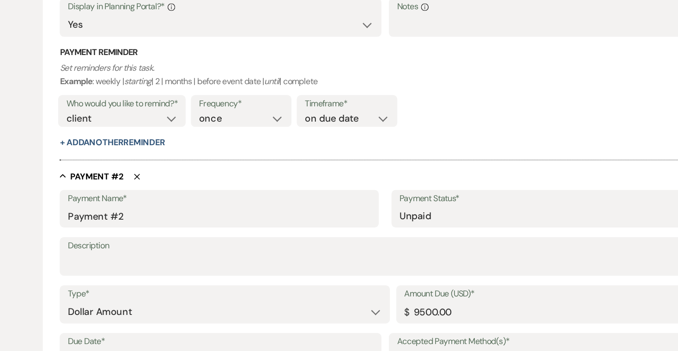
click at [98, 252] on label "Description" at bounding box center [339, 258] width 554 height 13
click at [98, 266] on textarea "Description" at bounding box center [339, 275] width 554 height 18
drag, startPoint x: 108, startPoint y: 184, endPoint x: 103, endPoint y: 184, distance: 5.1
click at [103, 224] on input "Payment #2" at bounding box center [194, 233] width 265 height 18
type input "Payment #1"
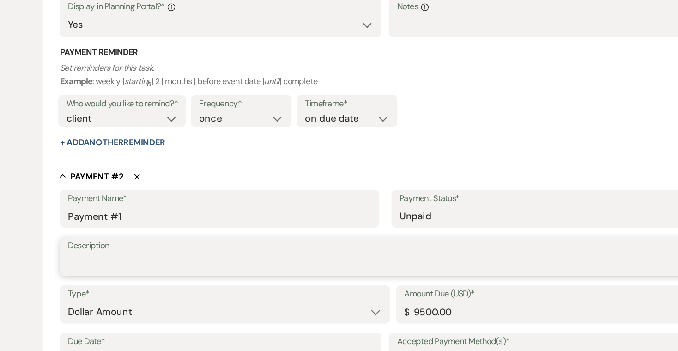
click at [88, 266] on textarea "Description" at bounding box center [339, 275] width 554 height 18
type textarea "F"
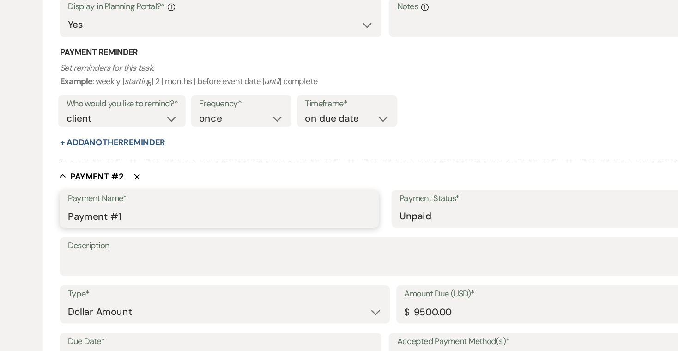
click at [106, 224] on input "Payment #1" at bounding box center [194, 233] width 265 height 18
type input "Payment #2"
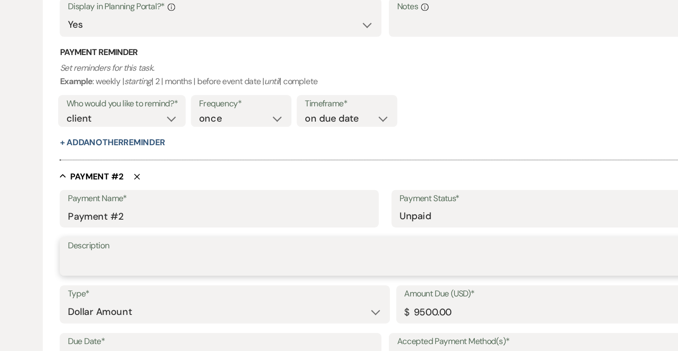
click at [80, 266] on textarea "Description" at bounding box center [339, 275] width 554 height 18
type textarea "p"
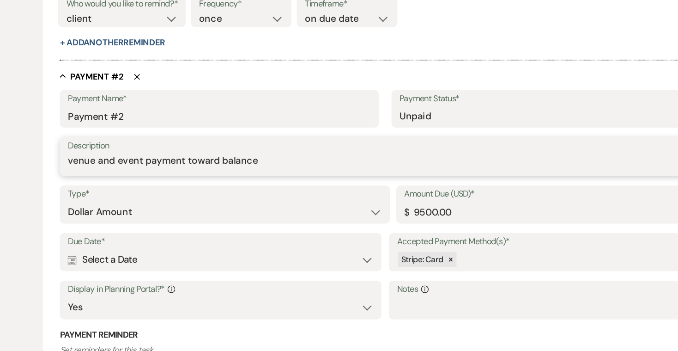
scroll to position [496, 0]
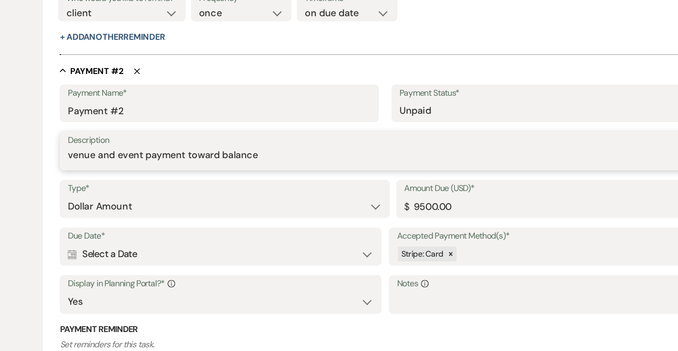
type textarea "venue and event payment toward balance"
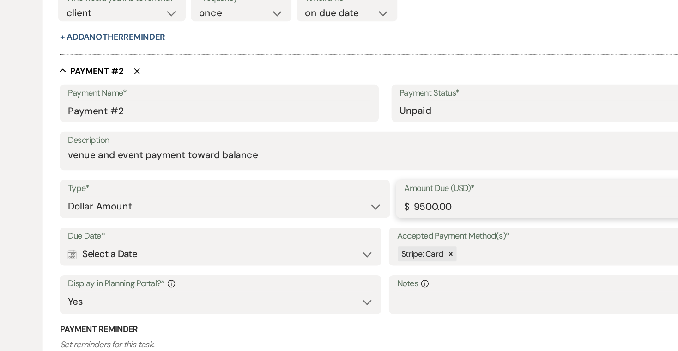
click at [370, 216] on input "9500.00" at bounding box center [486, 225] width 260 height 18
type input "4000.00"
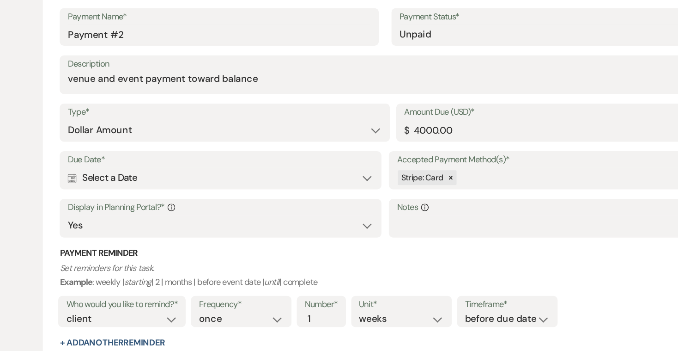
scroll to position [570, 0]
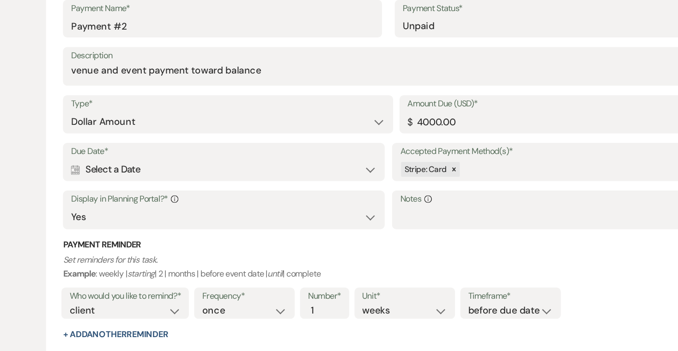
click at [323, 183] on div "Calendar Select a Date Expand" at bounding box center [195, 192] width 266 height 18
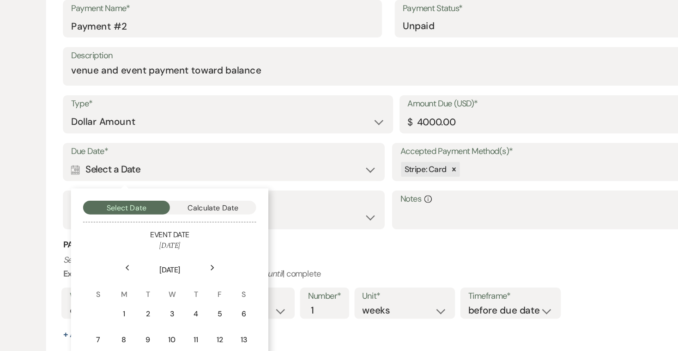
click at [184, 275] on icon "Next" at bounding box center [185, 278] width 5 height 6
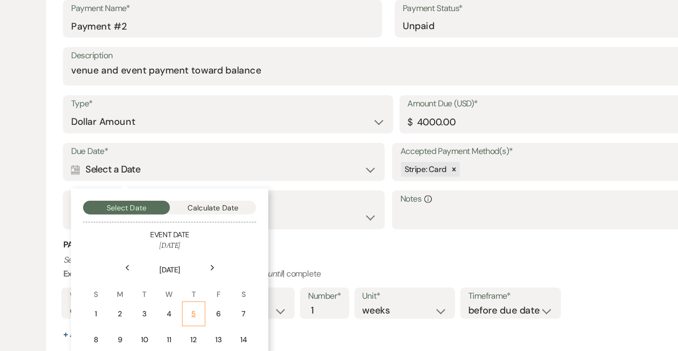
click at [168, 313] on div "5" at bounding box center [169, 318] width 9 height 10
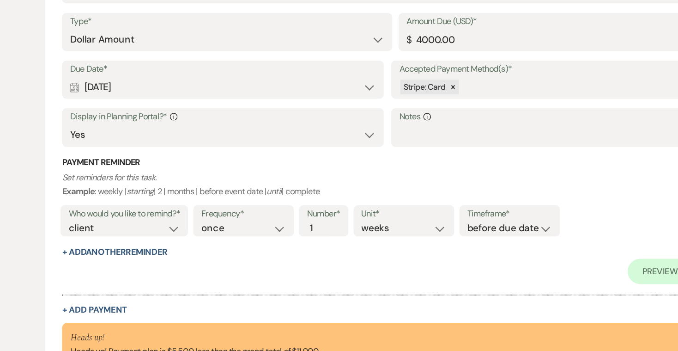
scroll to position [664, 0]
select select "weekly"
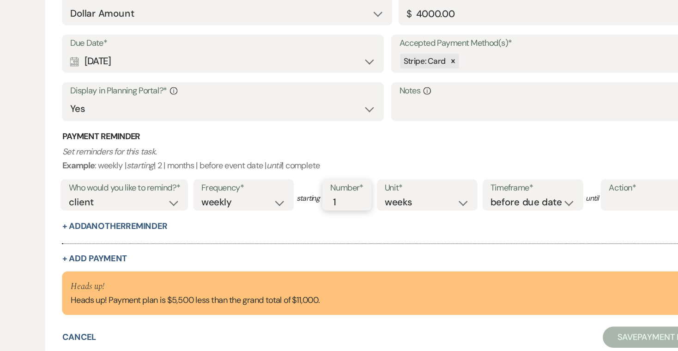
click at [302, 215] on input "1" at bounding box center [298, 221] width 19 height 12
click at [302, 215] on input "2" at bounding box center [298, 221] width 19 height 12
type input "3"
click at [303, 215] on input "3" at bounding box center [298, 221] width 19 height 12
select select "complete"
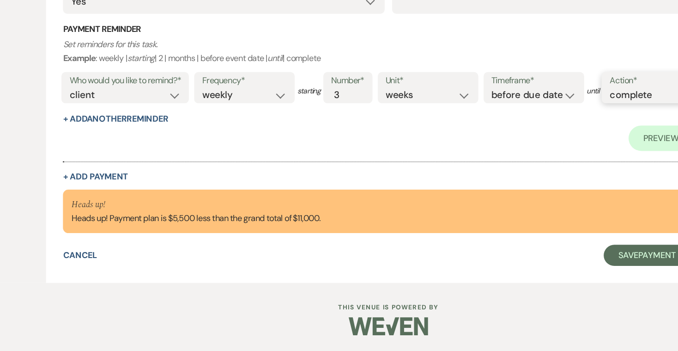
scroll to position [810, 0]
click at [90, 195] on button "+ Add Payment" at bounding box center [83, 198] width 57 height 7
select select "2"
select select "flat"
select select "true"
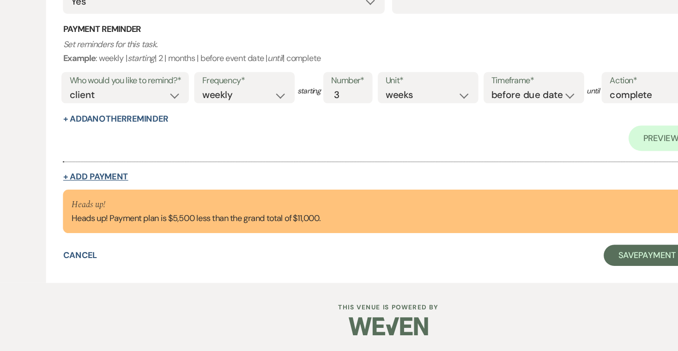
select select "client"
select select "weeks"
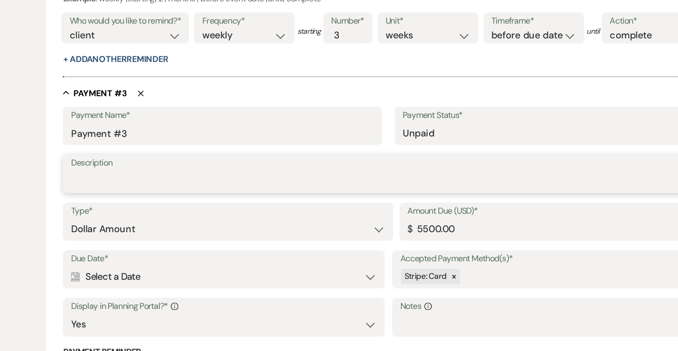
click at [118, 193] on textarea "Description" at bounding box center [339, 202] width 554 height 18
type textarea "Balance for venue and event"
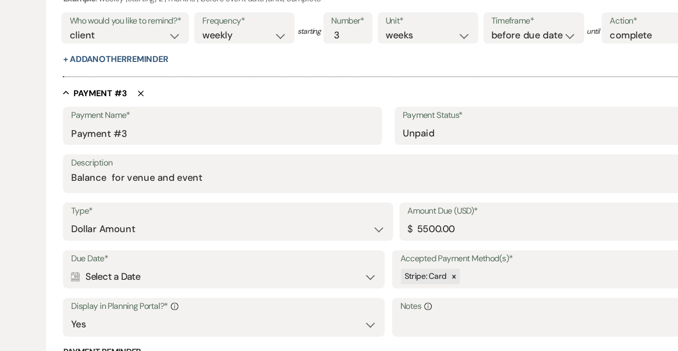
click at [163, 277] on div "Calendar Select a Date Expand" at bounding box center [195, 286] width 266 height 18
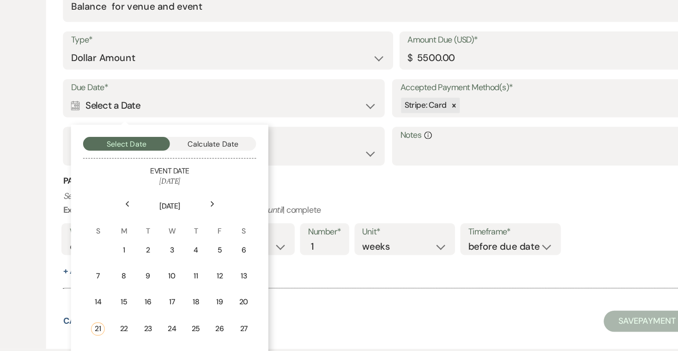
scroll to position [964, 0]
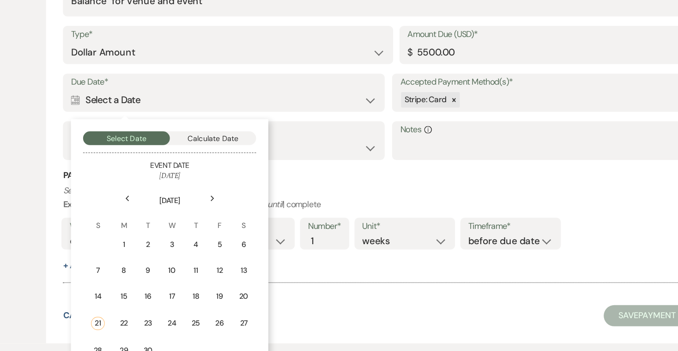
click at [185, 215] on use at bounding box center [185, 217] width 3 height 5
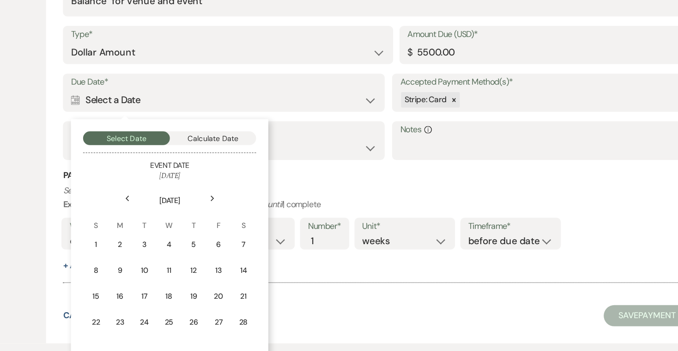
click at [185, 215] on use at bounding box center [185, 217] width 3 height 5
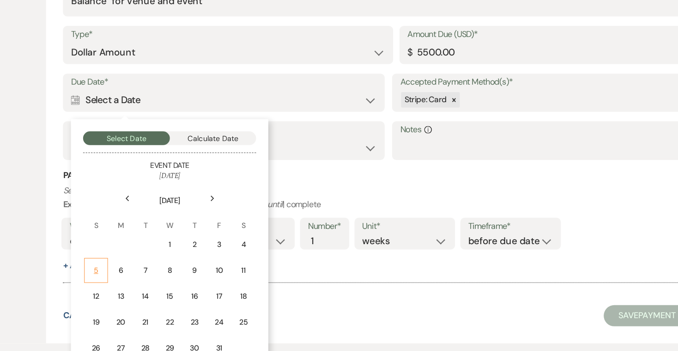
click at [85, 275] on div "5" at bounding box center [83, 280] width 8 height 10
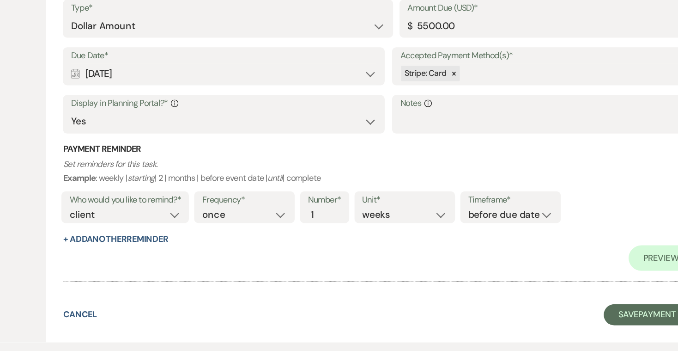
scroll to position [1037, 0]
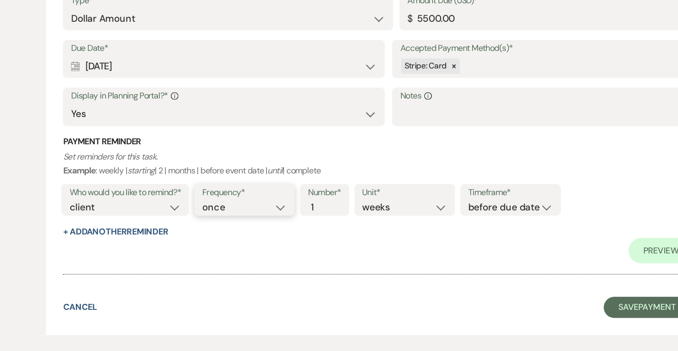
select select "weekly"
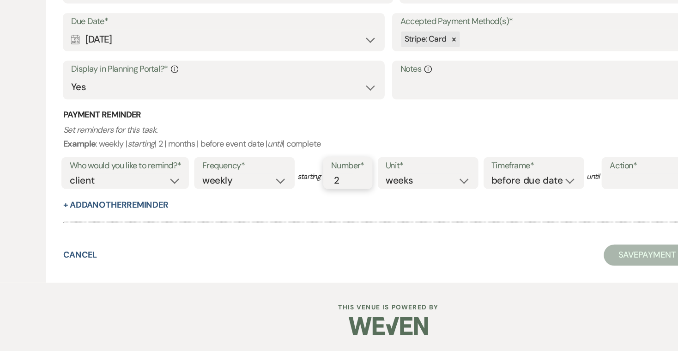
click at [303, 196] on input "2" at bounding box center [298, 202] width 19 height 12
type input "3"
click at [303, 196] on input "3" at bounding box center [298, 202] width 19 height 12
select select "complete"
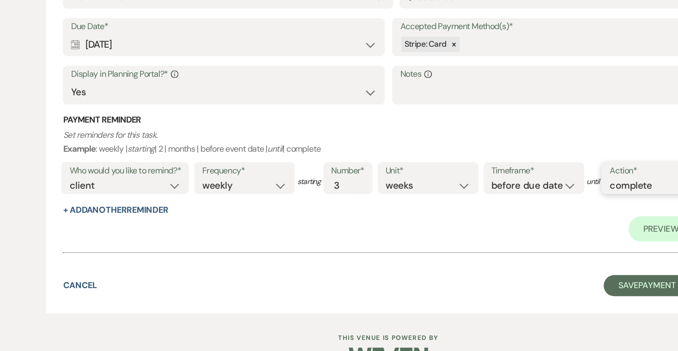
scroll to position [1089, 0]
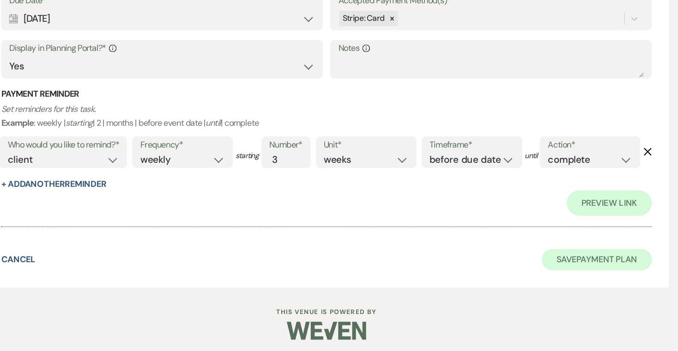
click at [527, 276] on button "Save Payment Plan" at bounding box center [575, 267] width 96 height 18
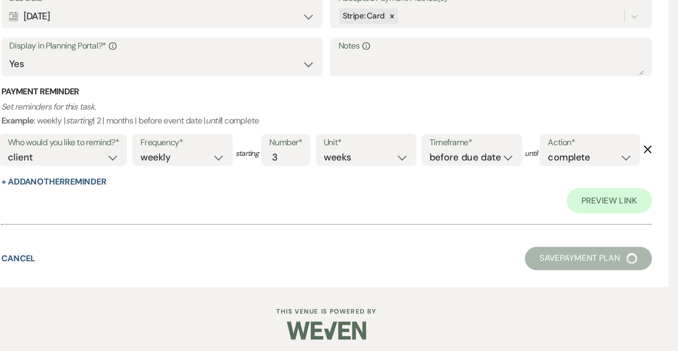
scroll to position [4, 0]
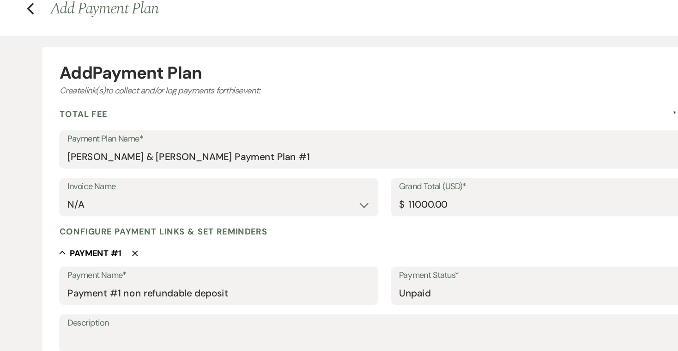
select select "5"
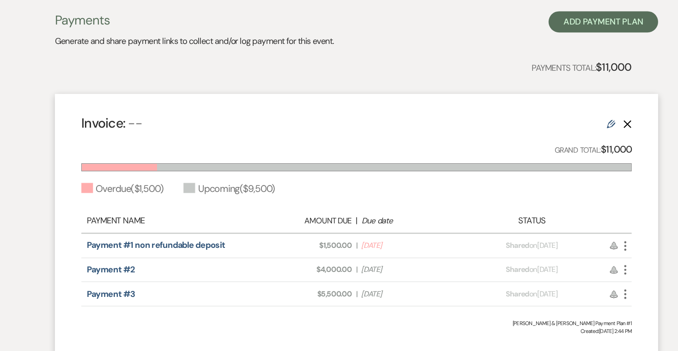
scroll to position [235, 0]
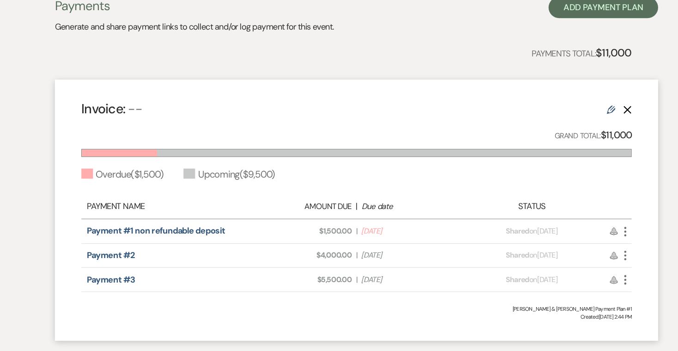
click at [568, 241] on icon "More" at bounding box center [573, 246] width 11 height 11
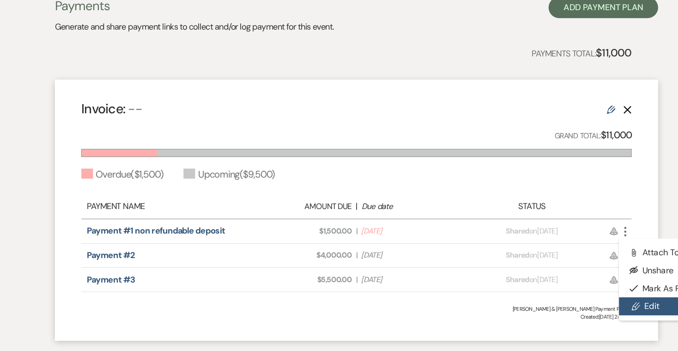
click at [568, 304] on link "Pencil Edit" at bounding box center [614, 312] width 93 height 16
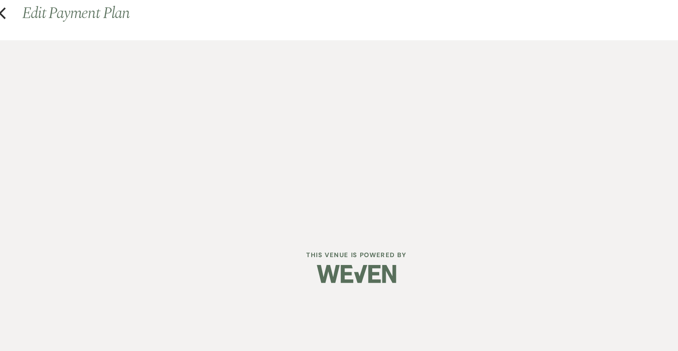
select select "2"
select select "flat"
select select "true"
select select "client"
select select "onDueDate"
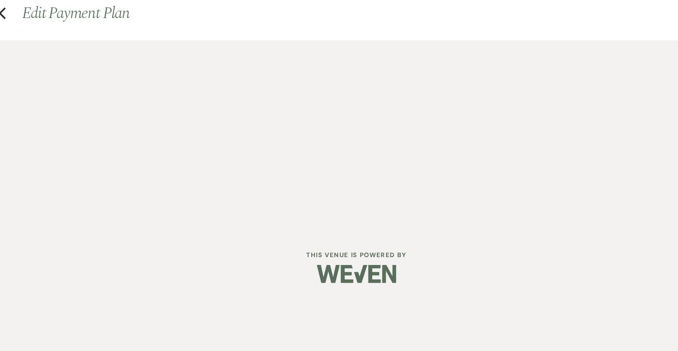
select select "2"
select select "flat"
select select "true"
select select "client"
select select "weekly"
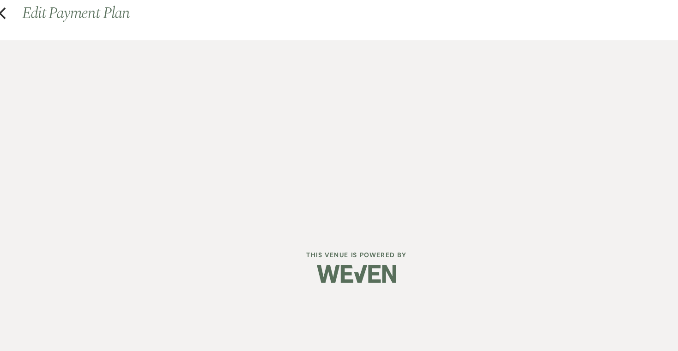
select select "weeks"
select select "complete"
select select "2"
select select "flat"
select select "true"
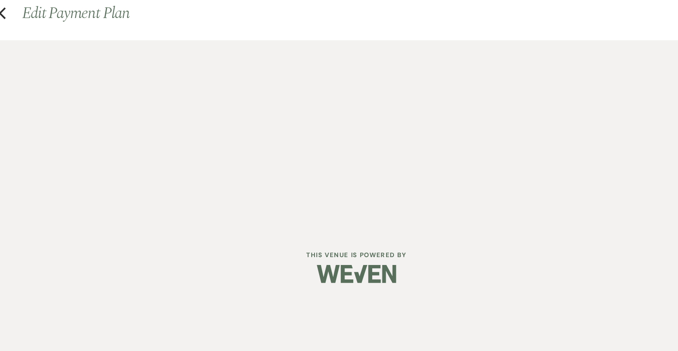
select select "client"
select select "weekly"
select select "weeks"
select select "complete"
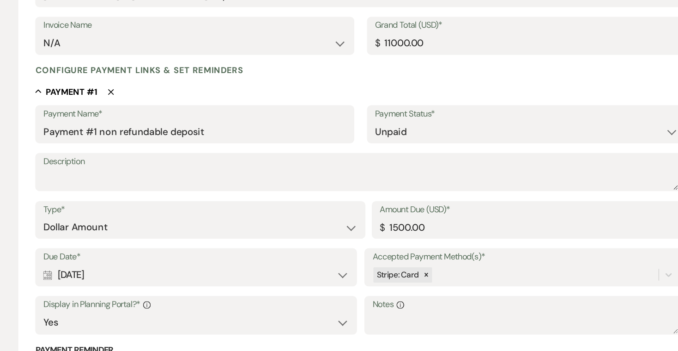
scroll to position [151, 0]
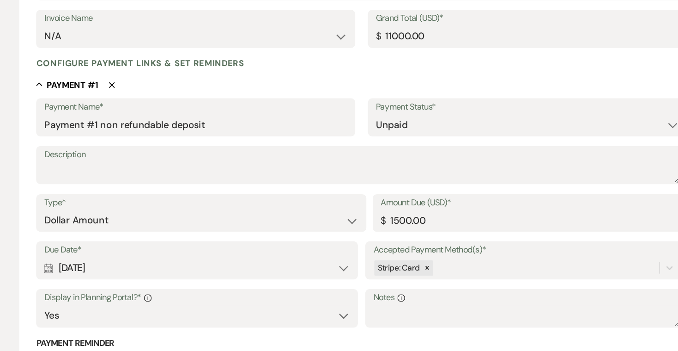
click at [298, 269] on div "Calendar [DATE] Expand" at bounding box center [195, 278] width 266 height 18
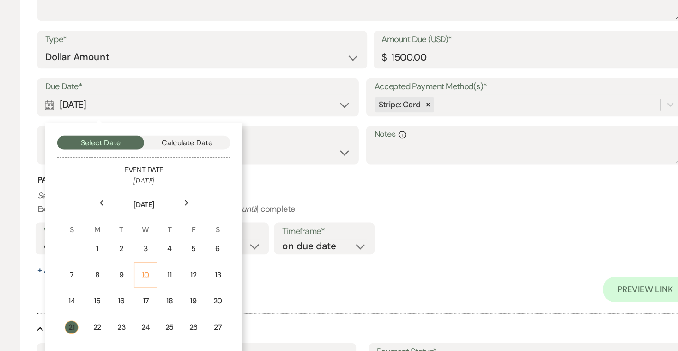
scroll to position [296, 0]
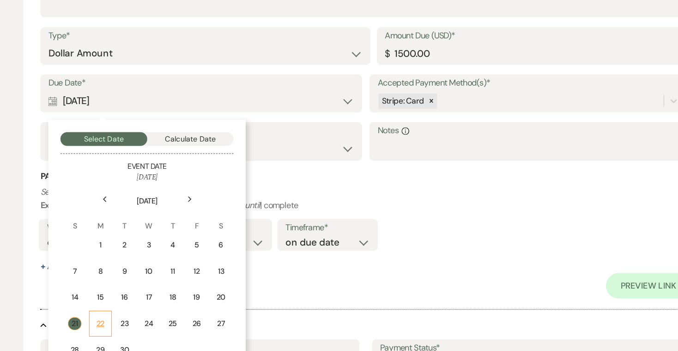
click at [103, 322] on div "22" at bounding box center [107, 327] width 8 height 10
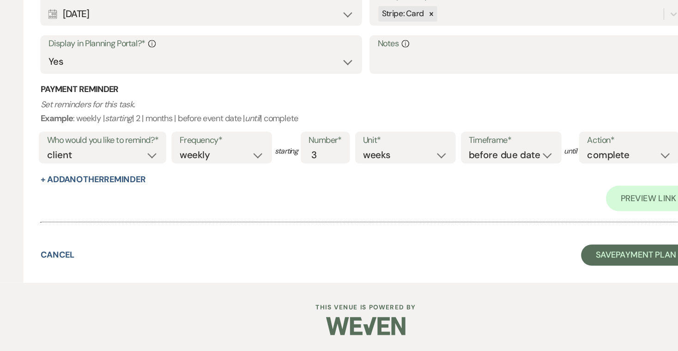
scroll to position [1148, 0]
click at [539, 258] on button "Save Payment Plan" at bounding box center [575, 267] width 96 height 18
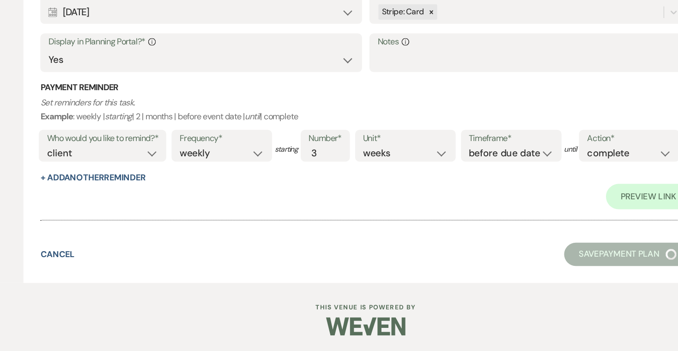
scroll to position [4, 0]
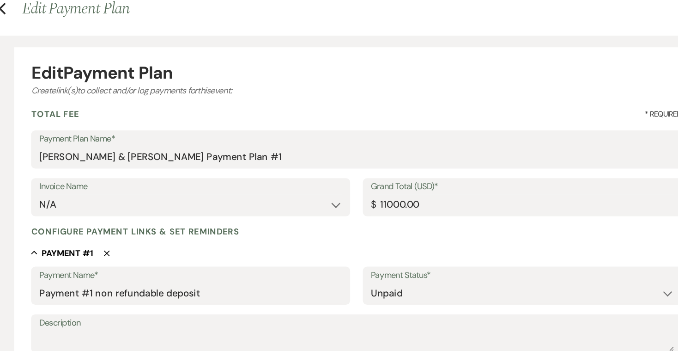
select select "5"
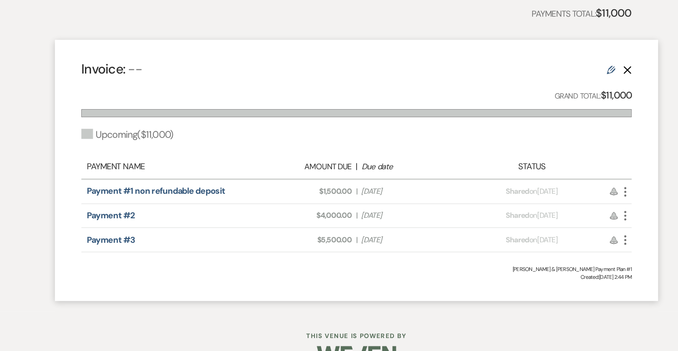
scroll to position [278, 0]
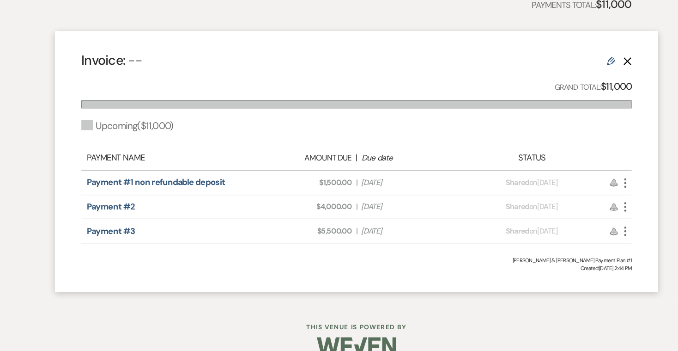
click at [573, 242] on use "button" at bounding box center [574, 246] width 2 height 8
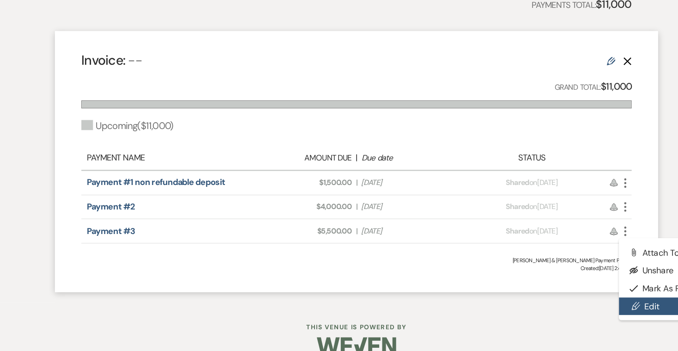
click at [568, 304] on link "Pencil Edit" at bounding box center [614, 312] width 93 height 16
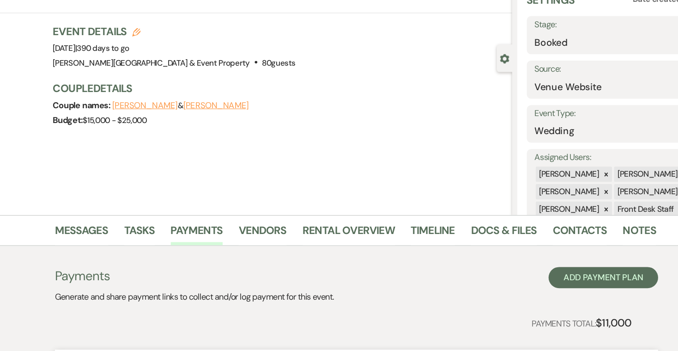
select select "2"
select select "flat"
select select "true"
select select "client"
select select "onDueDate"
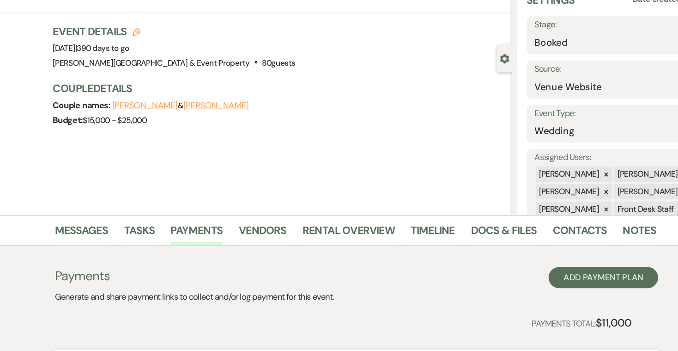
select select "2"
select select "flat"
select select "true"
select select "client"
select select "weekly"
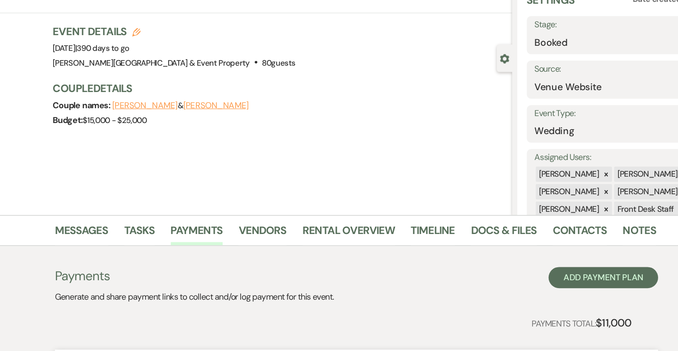
select select "weeks"
select select "complete"
select select "2"
select select "flat"
select select "true"
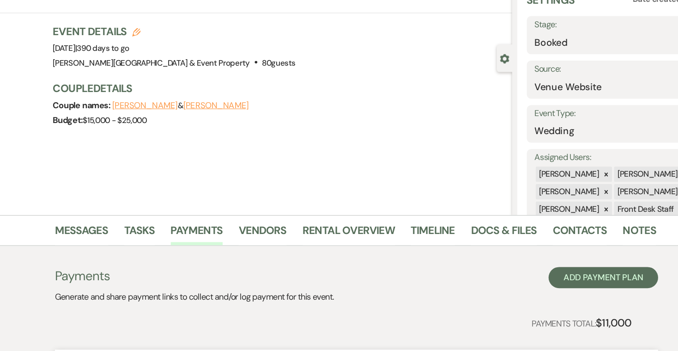
select select "client"
select select "weekly"
select select "weeks"
select select "complete"
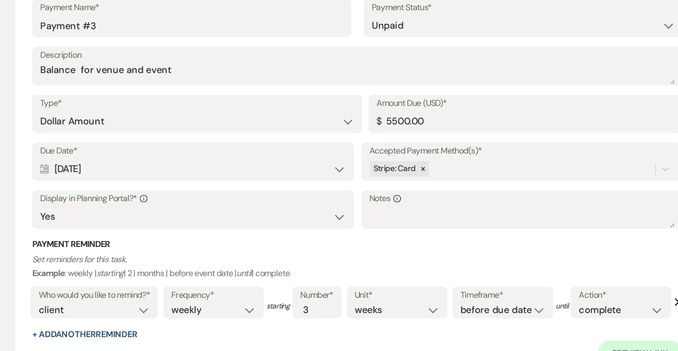
scroll to position [973, 0]
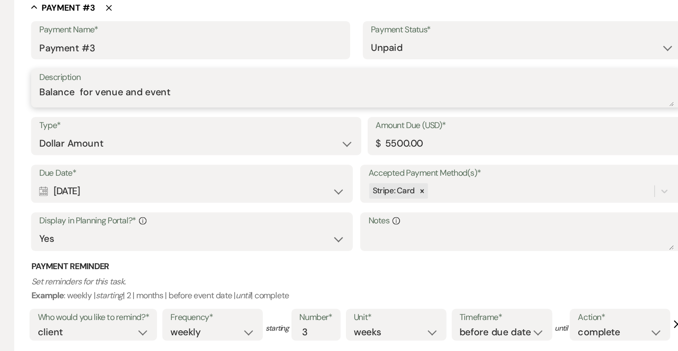
click at [169, 93] on textarea "Balance for venue and event" at bounding box center [339, 83] width 554 height 18
click at [149, 93] on textarea "Balance for venue and event ($1500" at bounding box center [339, 83] width 554 height 18
click at [172, 93] on textarea "Balance for venue and event and ($1500" at bounding box center [339, 83] width 554 height 18
click at [203, 93] on textarea "Balance for venue and event and $1500" at bounding box center [339, 83] width 554 height 18
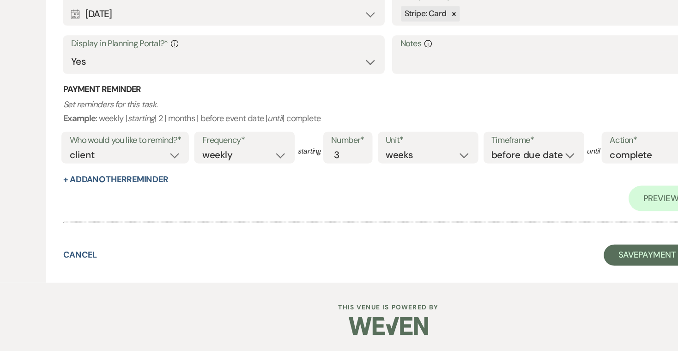
scroll to position [1148, 0]
type textarea "Balance for venue and event and $1500 fully refundable security deposit"
click at [555, 258] on button "Save Payment Plan" at bounding box center [575, 267] width 96 height 18
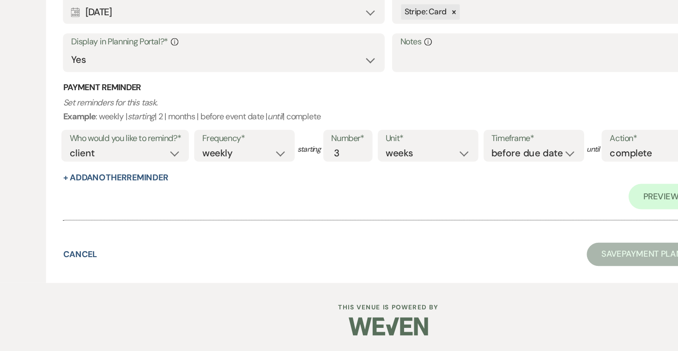
select select "5"
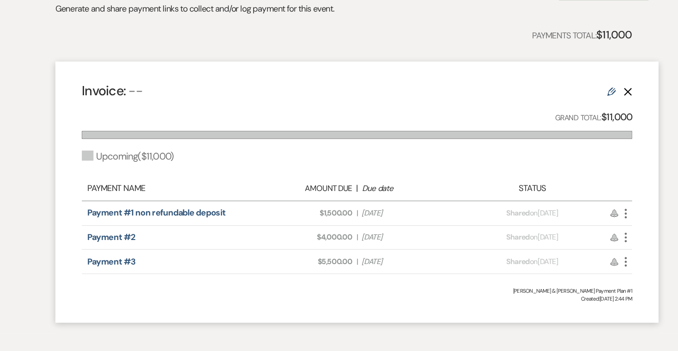
scroll to position [260, 0]
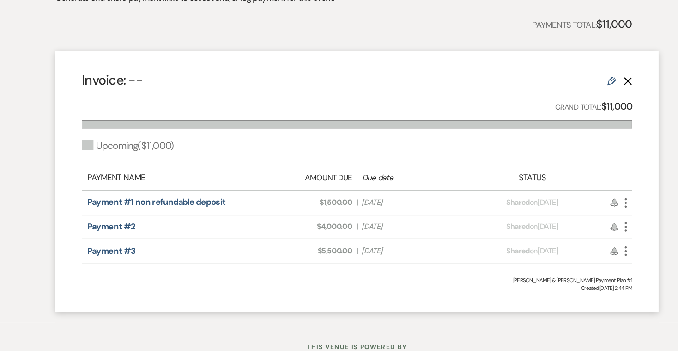
click at [573, 260] on use "button" at bounding box center [574, 264] width 2 height 8
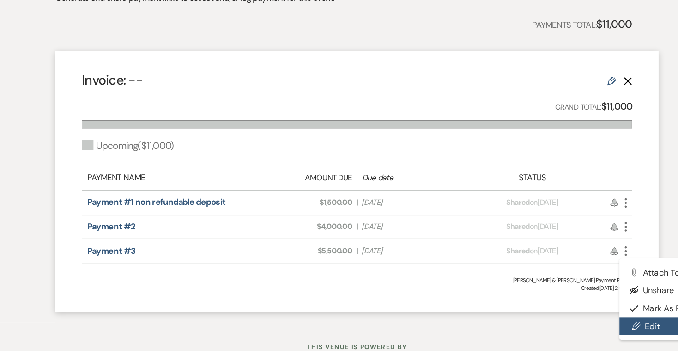
click at [568, 321] on link "Pencil Edit" at bounding box center [614, 329] width 93 height 16
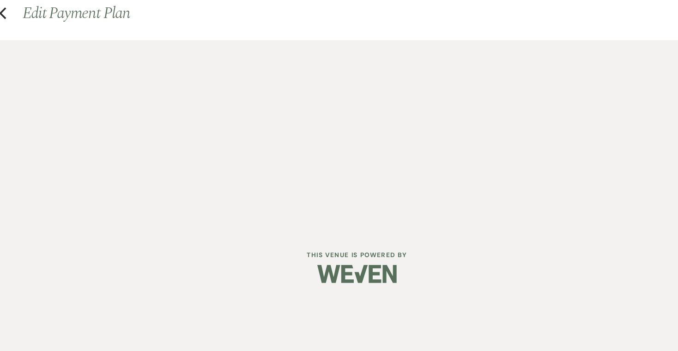
select select "2"
select select "flat"
select select "true"
select select "client"
select select "onDueDate"
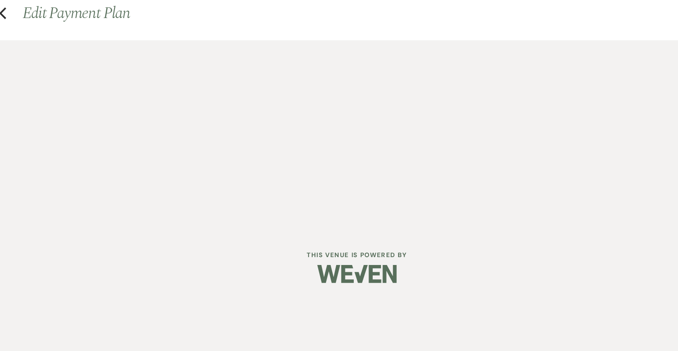
select select "2"
select select "flat"
select select "true"
select select "client"
select select "weekly"
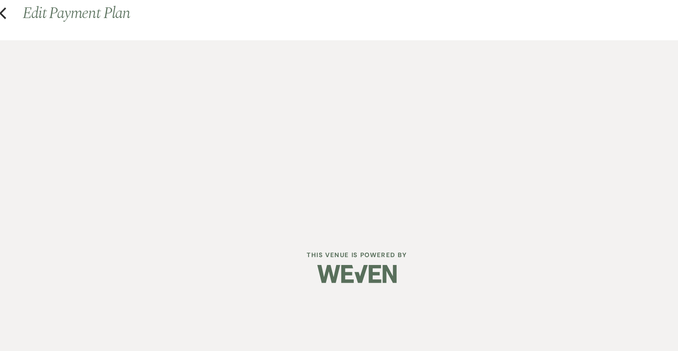
select select "weeks"
select select "complete"
select select "2"
select select "flat"
select select "true"
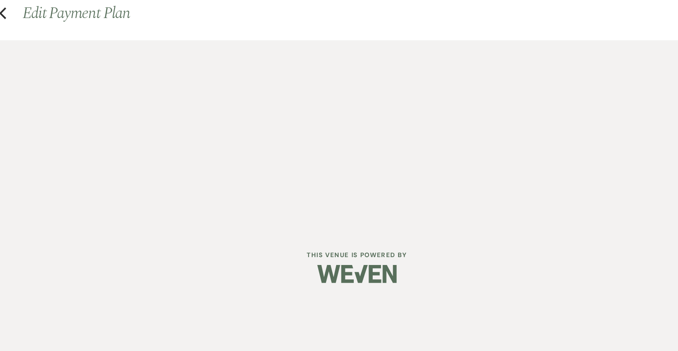
select select "client"
select select "weekly"
select select "weeks"
select select "complete"
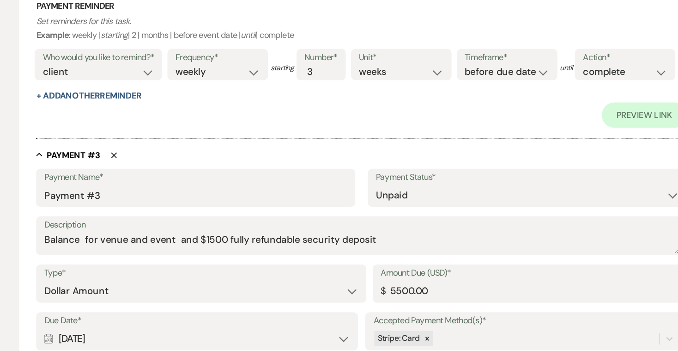
scroll to position [800, 0]
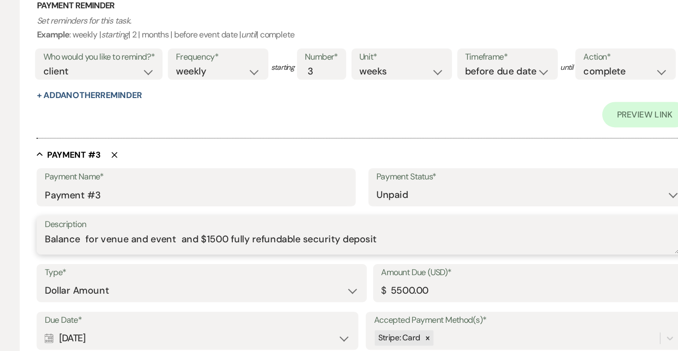
drag, startPoint x: 174, startPoint y: 237, endPoint x: 334, endPoint y: 239, distance: 160.3
click at [334, 247] on textarea "Balance for venue and event and $1500 fully refundable security deposit" at bounding box center [339, 256] width 554 height 18
type textarea "Balance for venue and event and deposit"
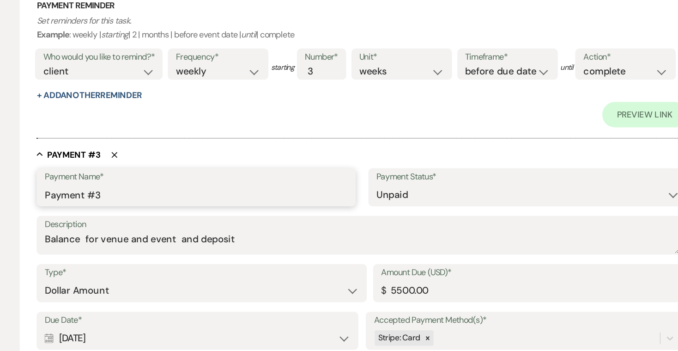
click at [103, 206] on input "Payment #3" at bounding box center [194, 215] width 265 height 18
click at [107, 206] on input "Payment #3 plus refundable security" at bounding box center [194, 215] width 265 height 18
click at [222, 206] on input "Payment #3 plus $1500 refundable security" at bounding box center [194, 215] width 265 height 18
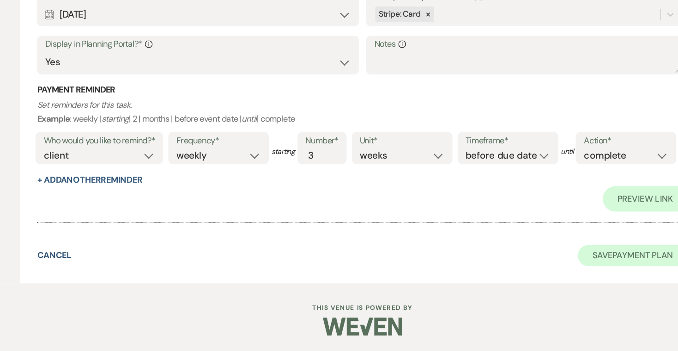
type input "Payment #3 plus $1500 refundable security deposit"
click at [547, 258] on button "Save Payment Plan" at bounding box center [575, 267] width 96 height 18
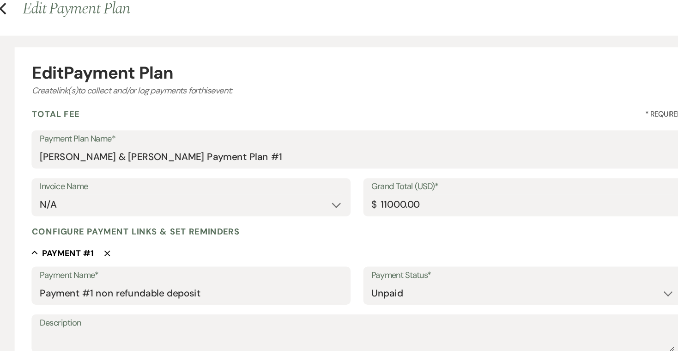
select select "5"
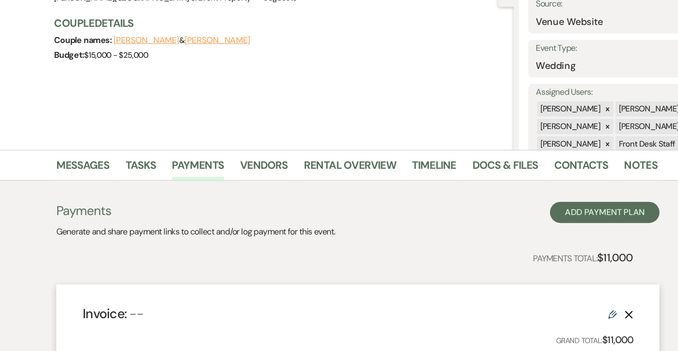
scroll to position [93, 0]
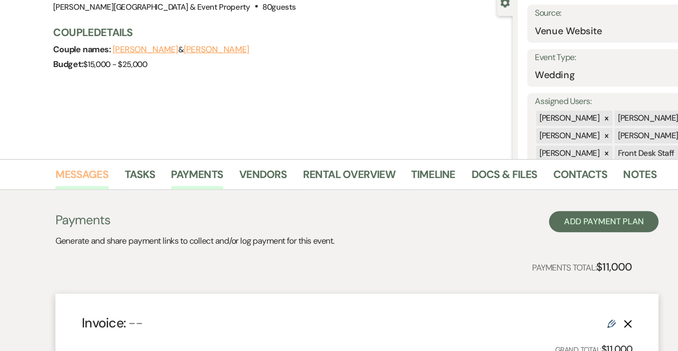
click at [79, 151] on link "Messages" at bounding box center [99, 155] width 47 height 20
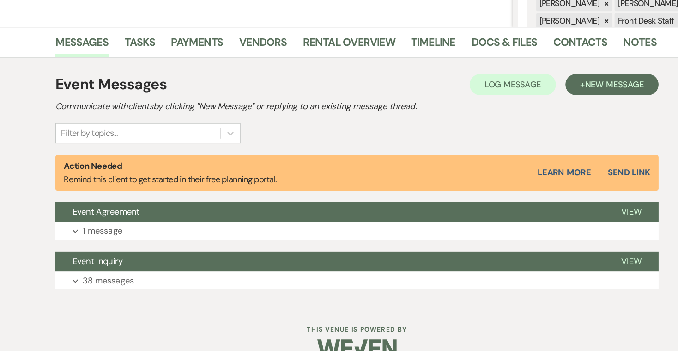
scroll to position [172, 0]
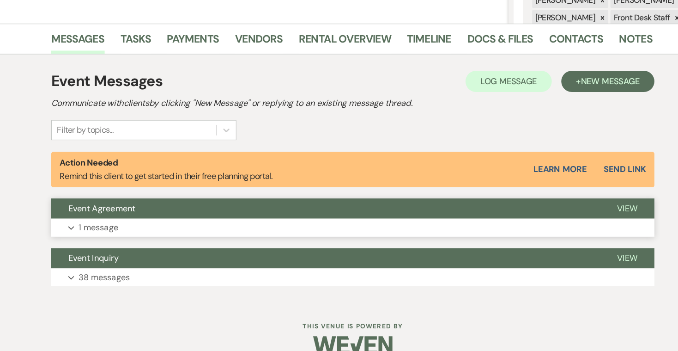
click at [100, 232] on p "1 message" at bounding box center [117, 238] width 35 height 12
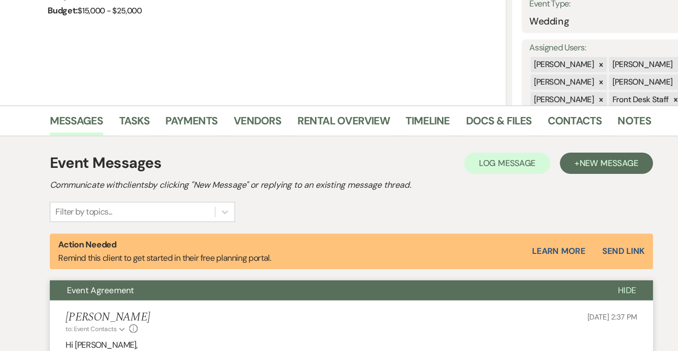
scroll to position [134, 0]
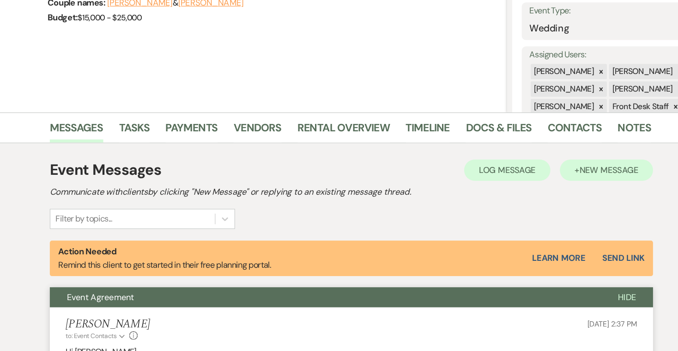
click at [538, 145] on span "New Message" at bounding box center [563, 148] width 51 height 10
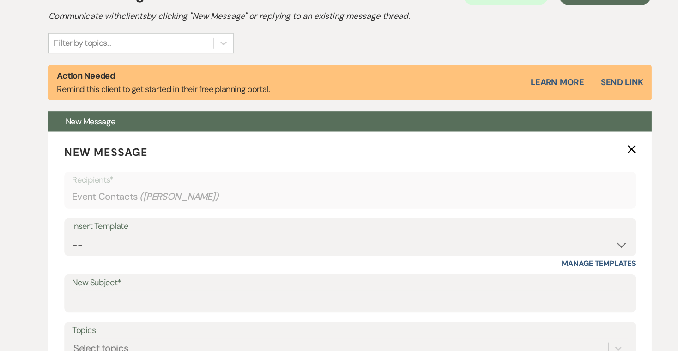
scroll to position [242, 0]
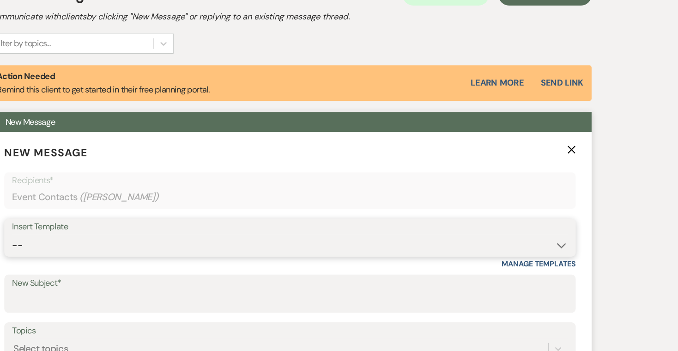
select select "3362"
type input "[PERSON_NAME] House Payment Link"
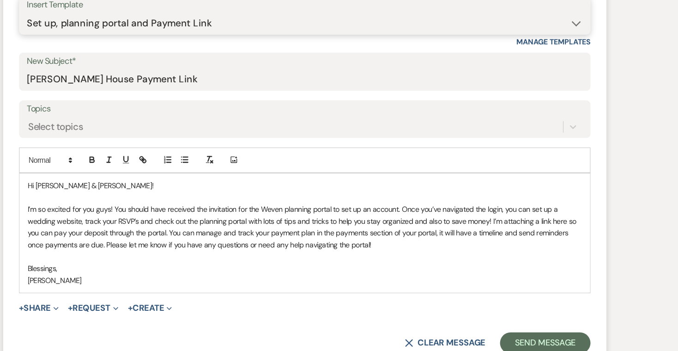
scroll to position [441, 0]
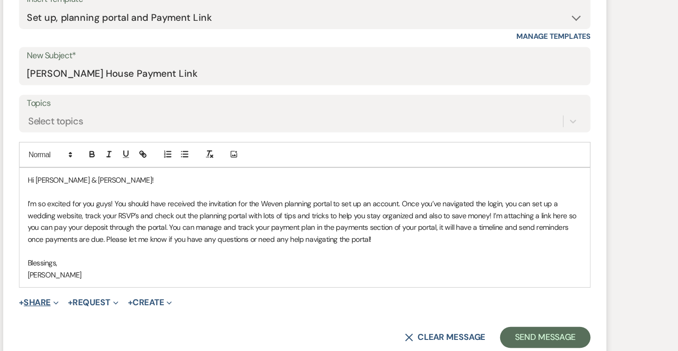
click at [90, 304] on button "+ Share Expand" at bounding box center [107, 307] width 35 height 7
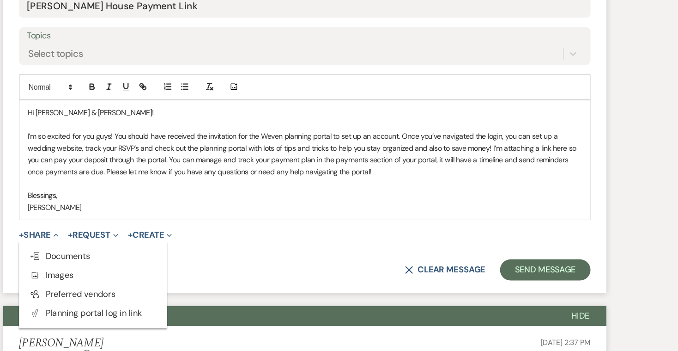
scroll to position [506, 0]
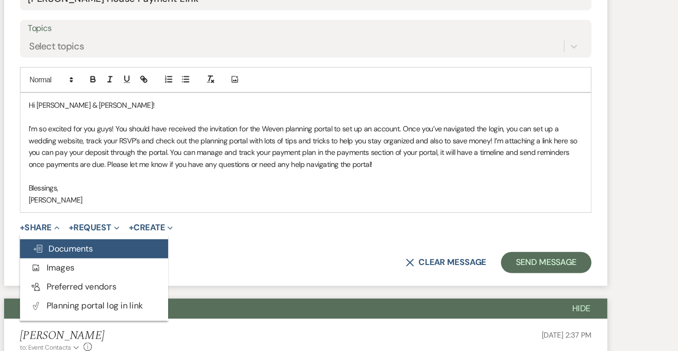
click at [101, 256] on span "Doc Upload Documents" at bounding box center [127, 261] width 53 height 10
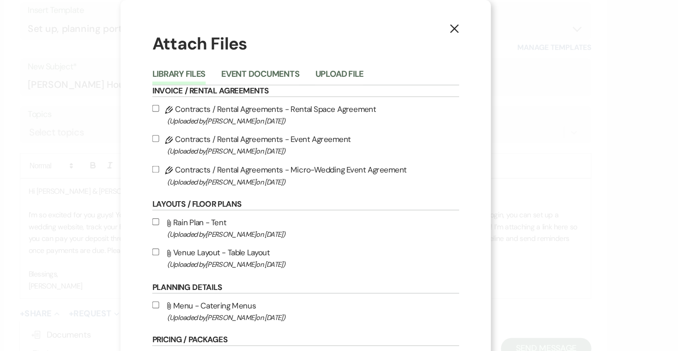
scroll to position [470, 0]
click at [266, 62] on button "Event Documents" at bounding box center [300, 67] width 68 height 13
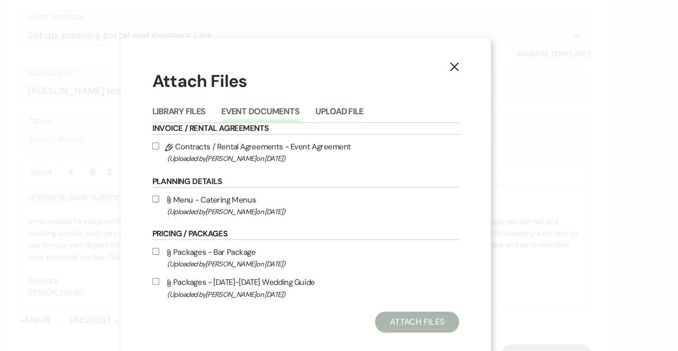
click at [465, 54] on icon "X" at bounding box center [469, 58] width 8 height 8
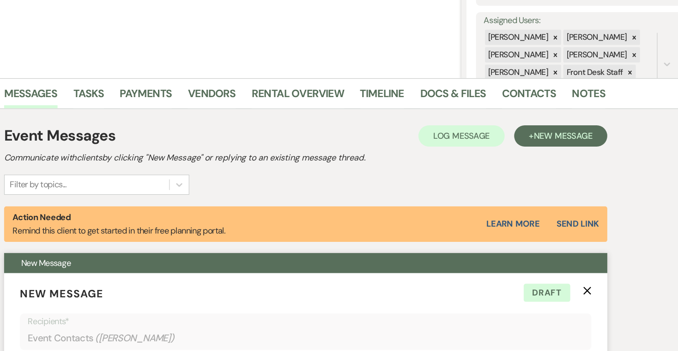
scroll to position [161, 0]
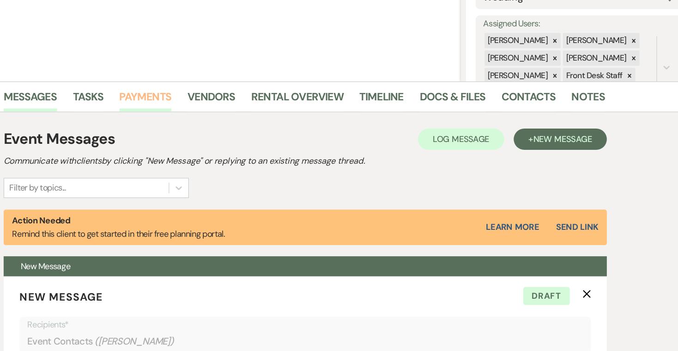
click at [177, 82] on link "Payments" at bounding box center [200, 87] width 46 height 20
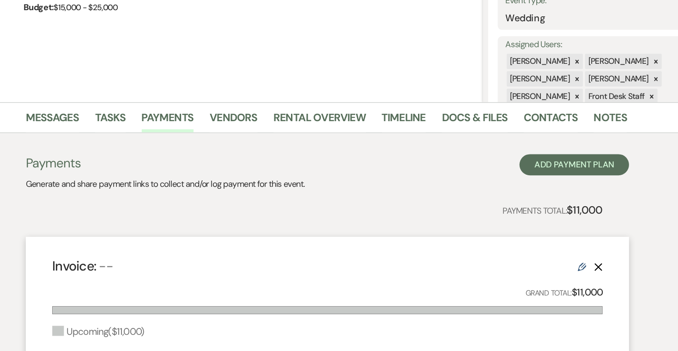
scroll to position [126, 0]
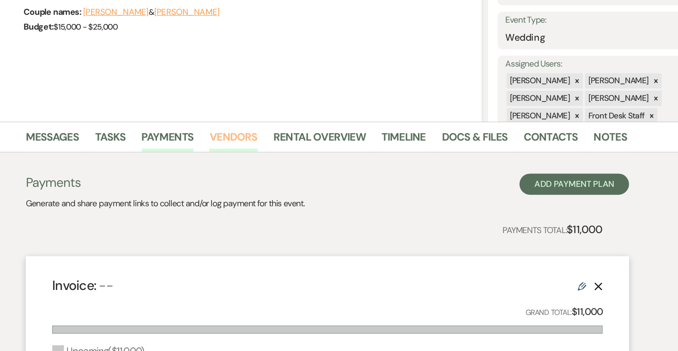
click at [236, 118] on link "Vendors" at bounding box center [257, 122] width 42 height 20
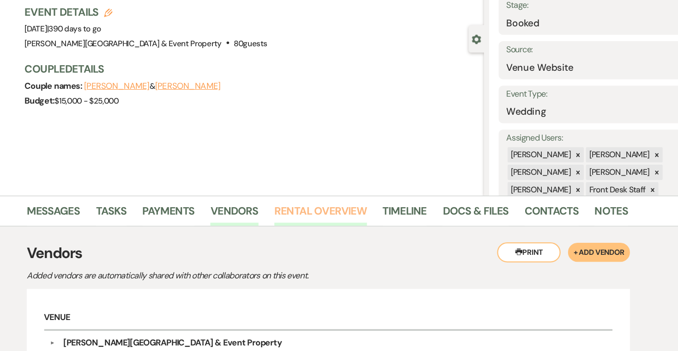
click at [292, 221] on link "Rental Overview" at bounding box center [332, 231] width 81 height 20
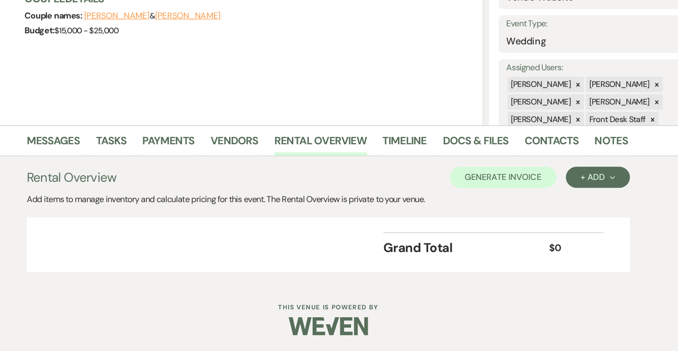
scroll to position [78, 0]
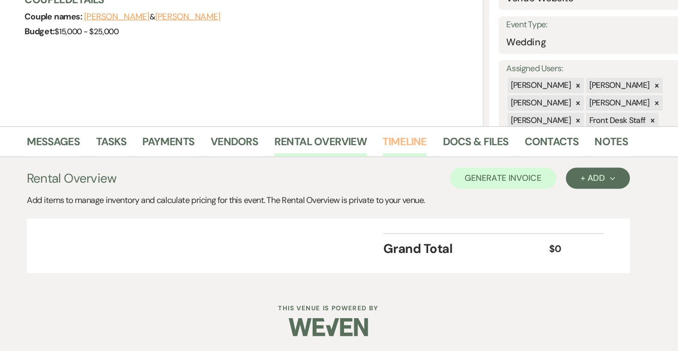
click at [387, 160] on link "Timeline" at bounding box center [406, 170] width 39 height 20
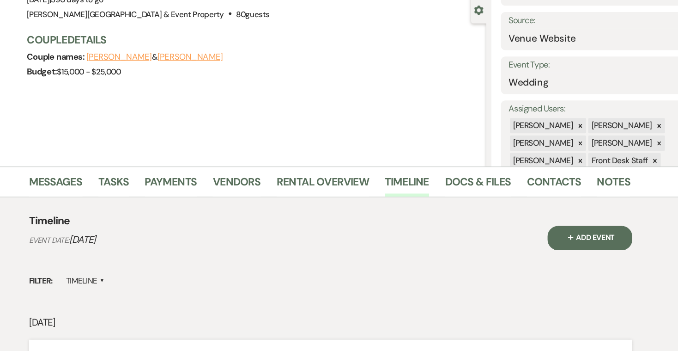
scroll to position [75, 0]
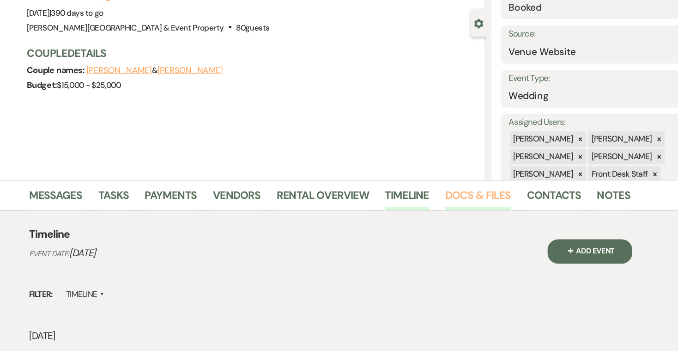
click at [439, 170] on link "Docs & Files" at bounding box center [467, 173] width 57 height 20
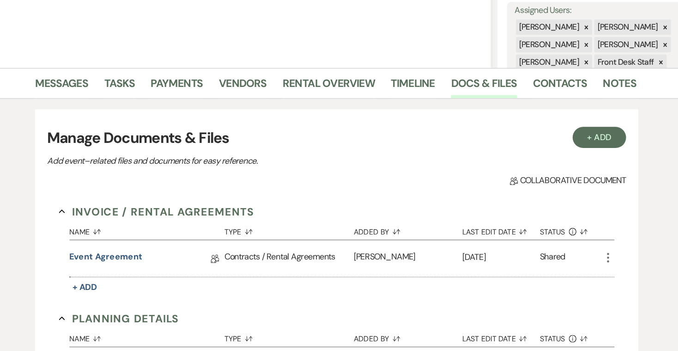
scroll to position [164, 0]
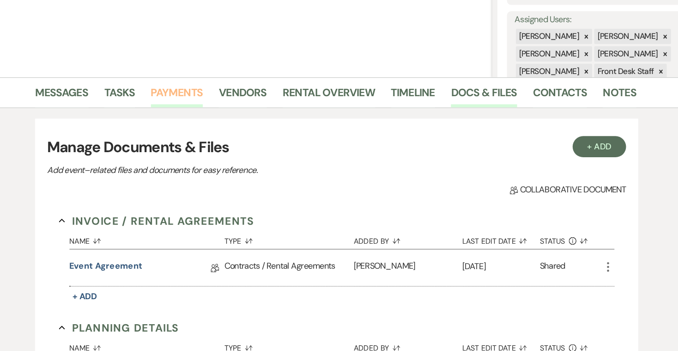
click at [177, 81] on link "Payments" at bounding box center [200, 83] width 46 height 20
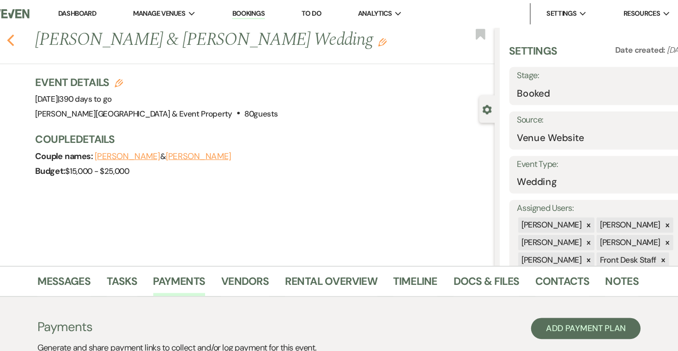
click at [49, 34] on use "button" at bounding box center [52, 35] width 6 height 10
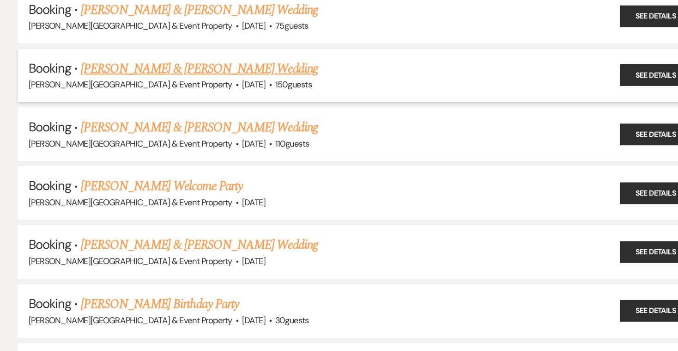
scroll to position [80, 0]
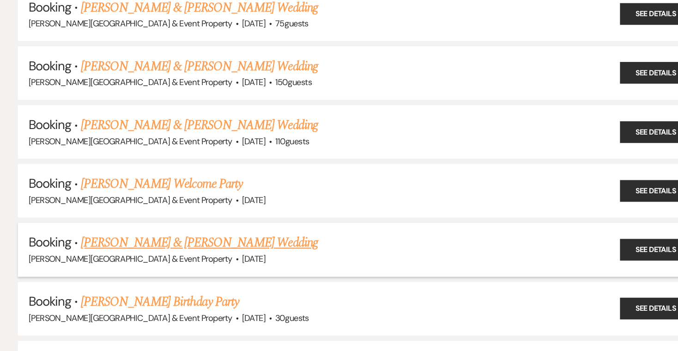
click at [183, 248] on link "[PERSON_NAME] & [PERSON_NAME] Wedding" at bounding box center [198, 256] width 207 height 17
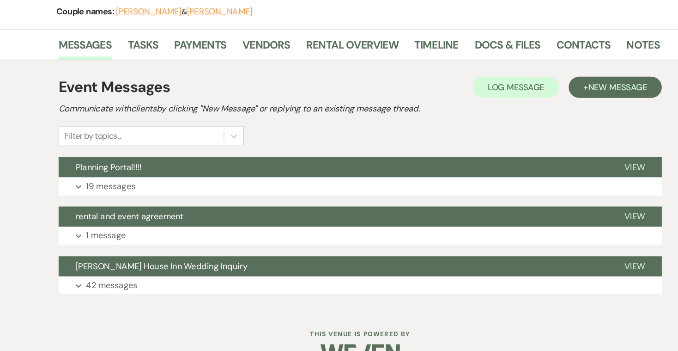
scroll to position [82, 0]
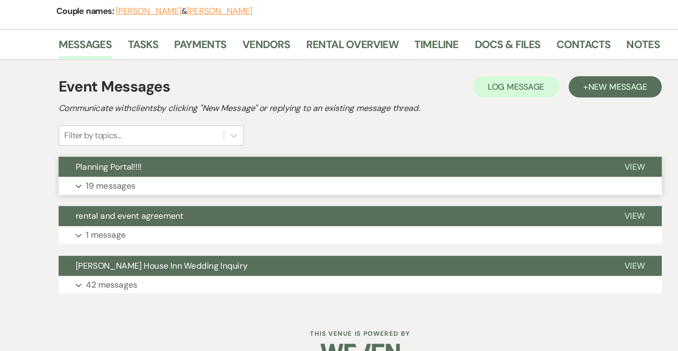
click at [109, 200] on p "19 messages" at bounding box center [121, 206] width 43 height 12
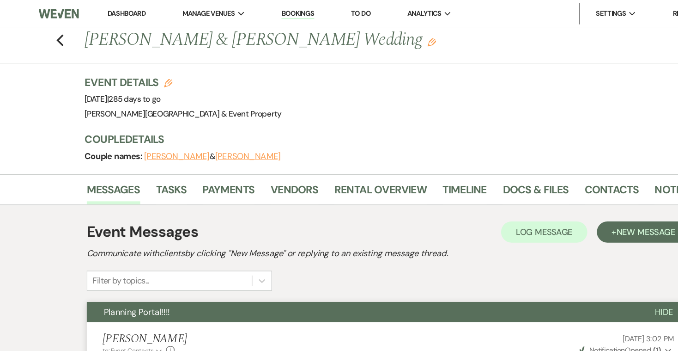
scroll to position [0, 0]
click at [526, 167] on link "Contacts" at bounding box center [534, 168] width 48 height 20
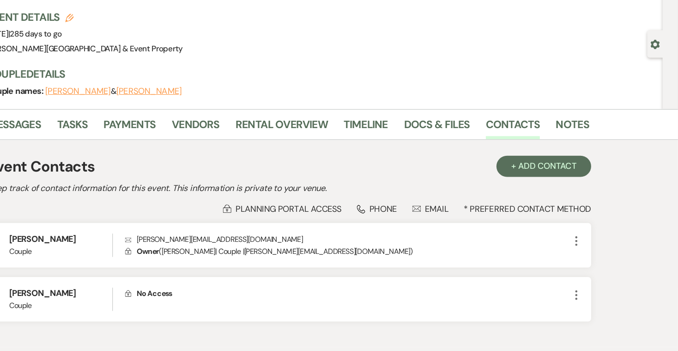
scroll to position [32, 0]
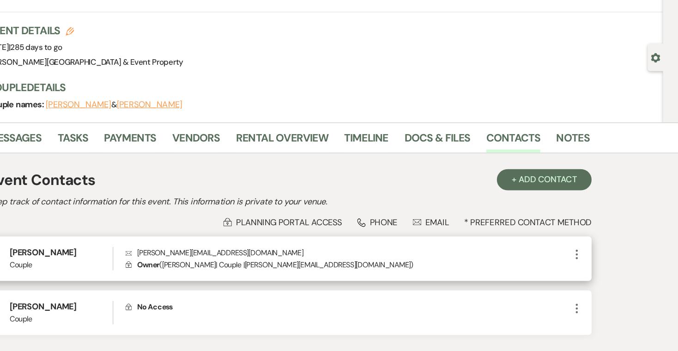
click at [588, 230] on use "button" at bounding box center [589, 234] width 2 height 8
click at [456, 238] on p "Lock Owner ( [PERSON_NAME] | Couple | [PERSON_NAME][EMAIL_ADDRESS][DOMAIN_NAME]…" at bounding box center [389, 243] width 388 height 10
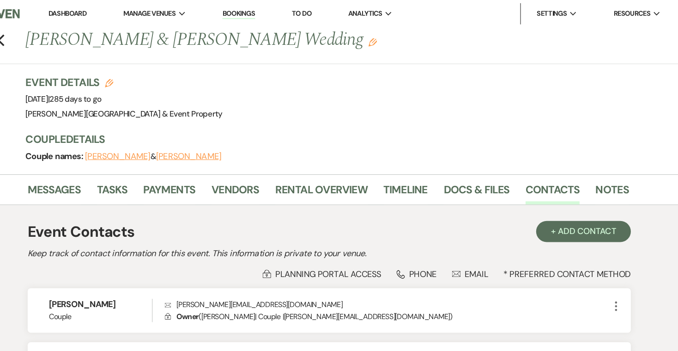
scroll to position [0, 0]
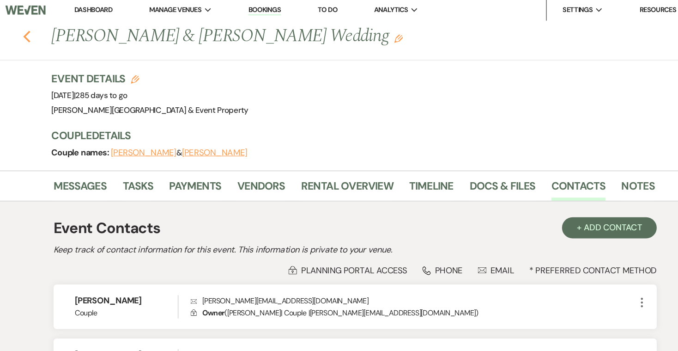
click at [49, 32] on icon "Previous" at bounding box center [52, 35] width 7 height 11
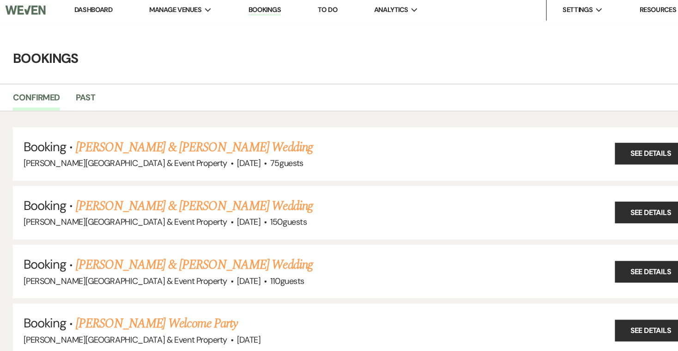
scroll to position [80, 0]
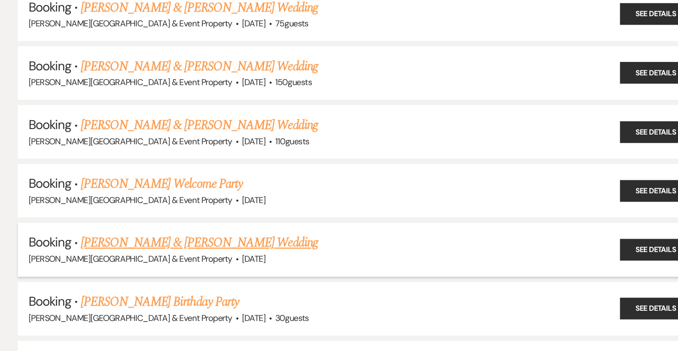
click at [201, 248] on link "[PERSON_NAME] & [PERSON_NAME] Wedding" at bounding box center [198, 256] width 207 height 17
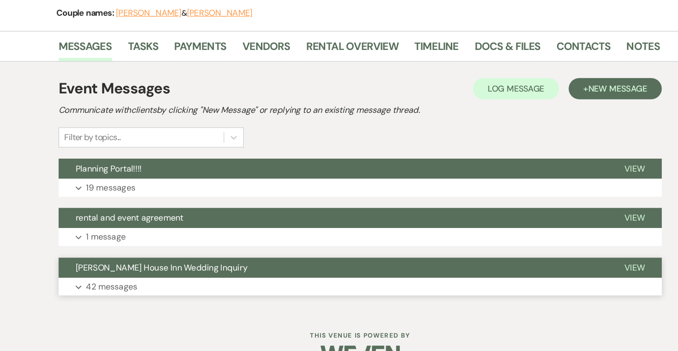
click at [101, 289] on p "42 messages" at bounding box center [122, 295] width 45 height 12
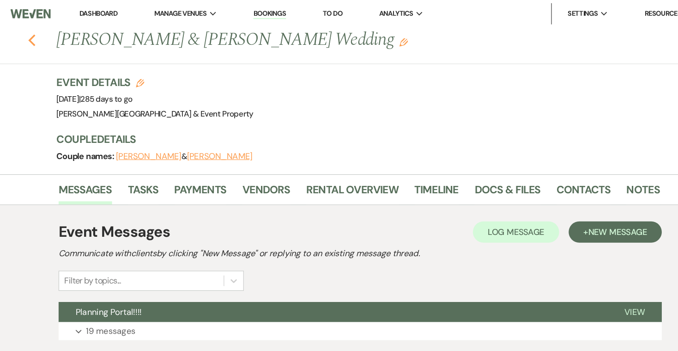
click at [49, 35] on icon "Previous" at bounding box center [52, 35] width 7 height 11
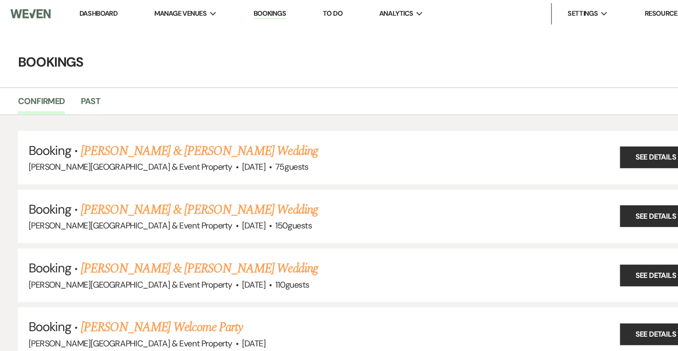
scroll to position [80, 0]
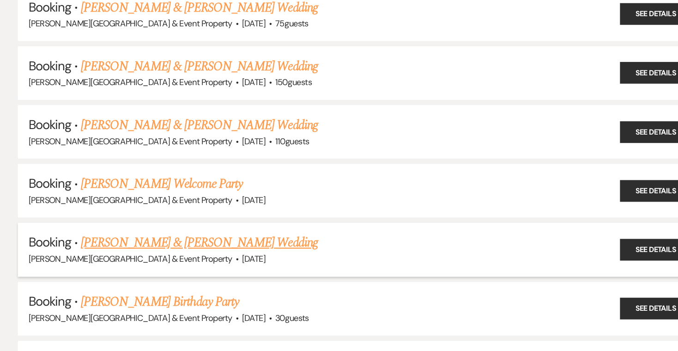
click at [178, 248] on link "[PERSON_NAME] & [PERSON_NAME] Wedding" at bounding box center [198, 256] width 207 height 17
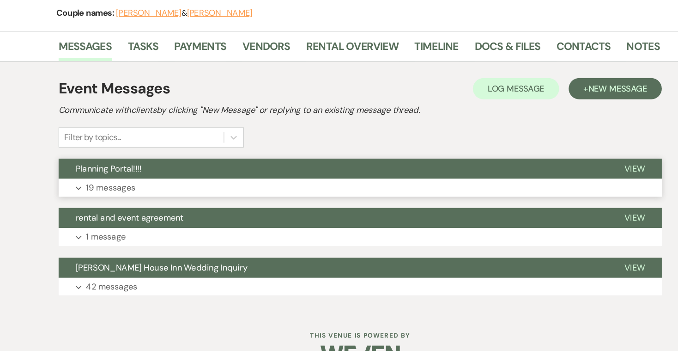
click at [112, 202] on p "19 messages" at bounding box center [121, 208] width 43 height 12
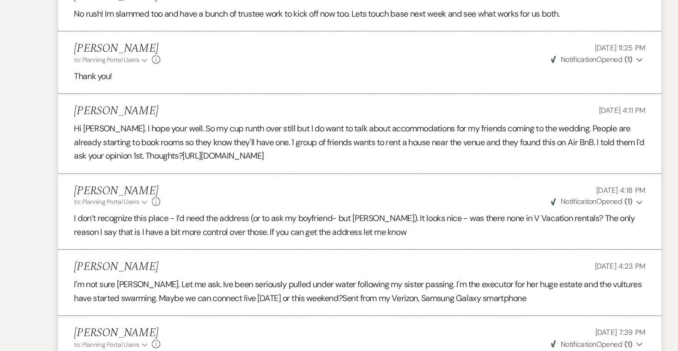
scroll to position [1167, 0]
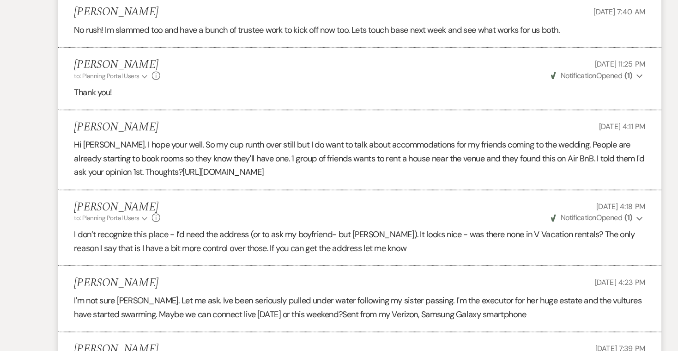
drag, startPoint x: 149, startPoint y: 133, endPoint x: 364, endPoint y: 139, distance: 215.8
click at [364, 139] on li "[PERSON_NAME] [DATE] 4:11 PM Hi [PERSON_NAME]. I hope your well. So my cup runt…" at bounding box center [339, 131] width 526 height 70
copy div "[URL][DOMAIN_NAME]"
